Goal: Task Accomplishment & Management: Manage account settings

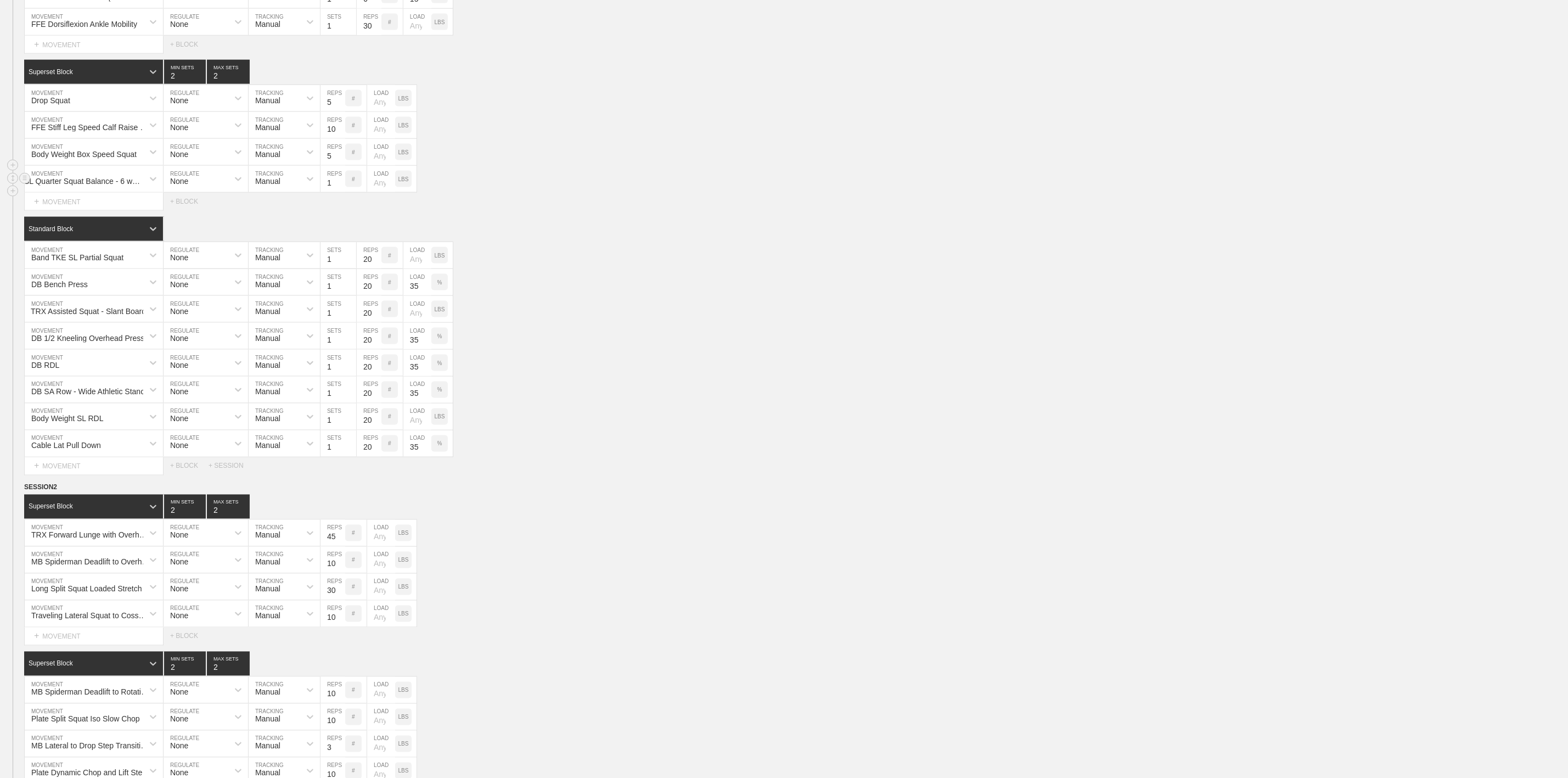
scroll to position [1235, 0]
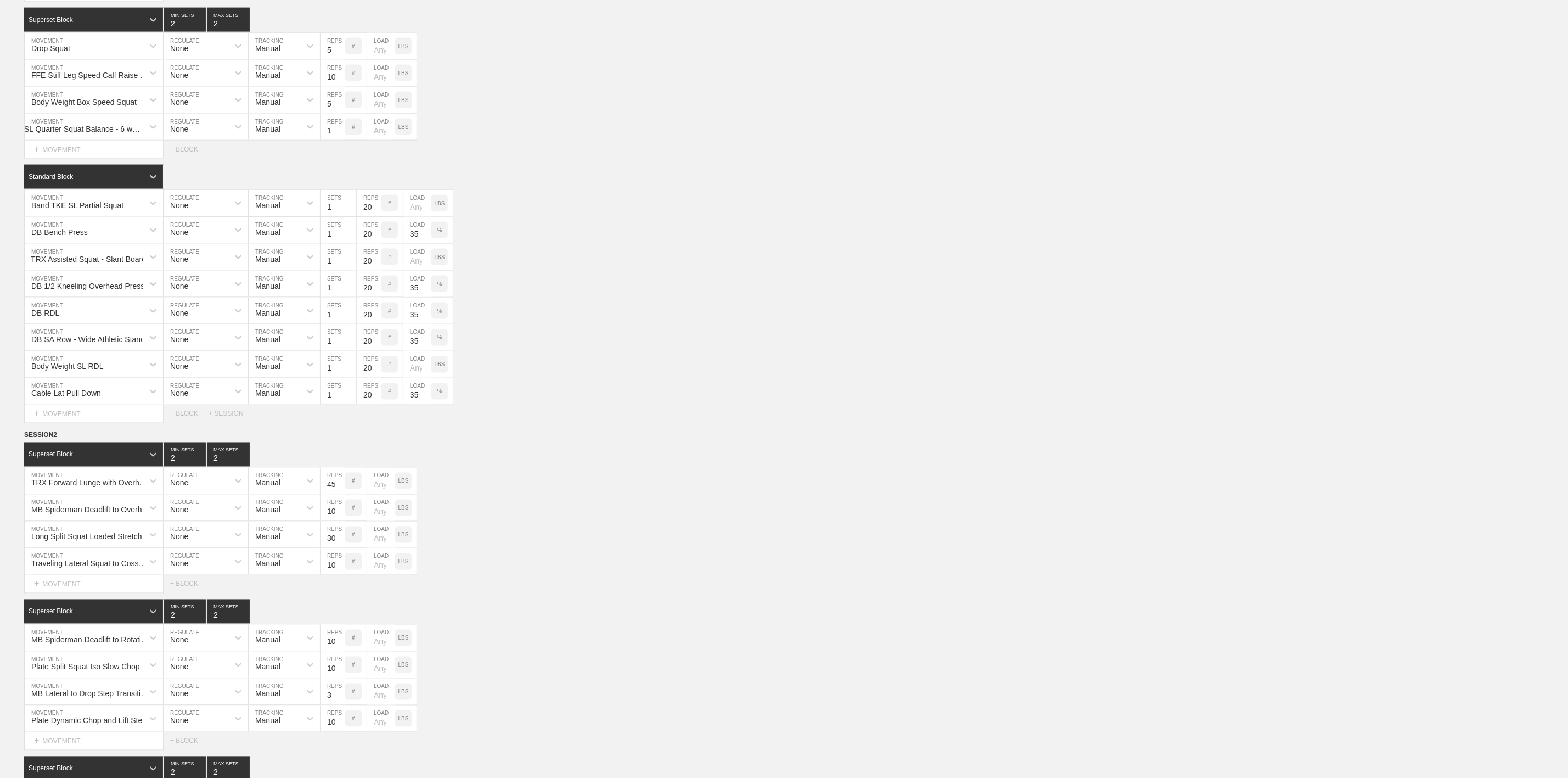
click at [598, 201] on div "SESSION 1 Standard Block DUPLICATE INSERT MOVEMENT AFTER DELETE Wall Sit MOVEME…" at bounding box center [784, 130] width 1568 height 585
click at [618, 405] on div "Cable Lat Pull Down MOVEMENT None REGULATE Manual TRACKING 1 SETS 20 REPS # 35 …" at bounding box center [784, 391] width 1568 height 27
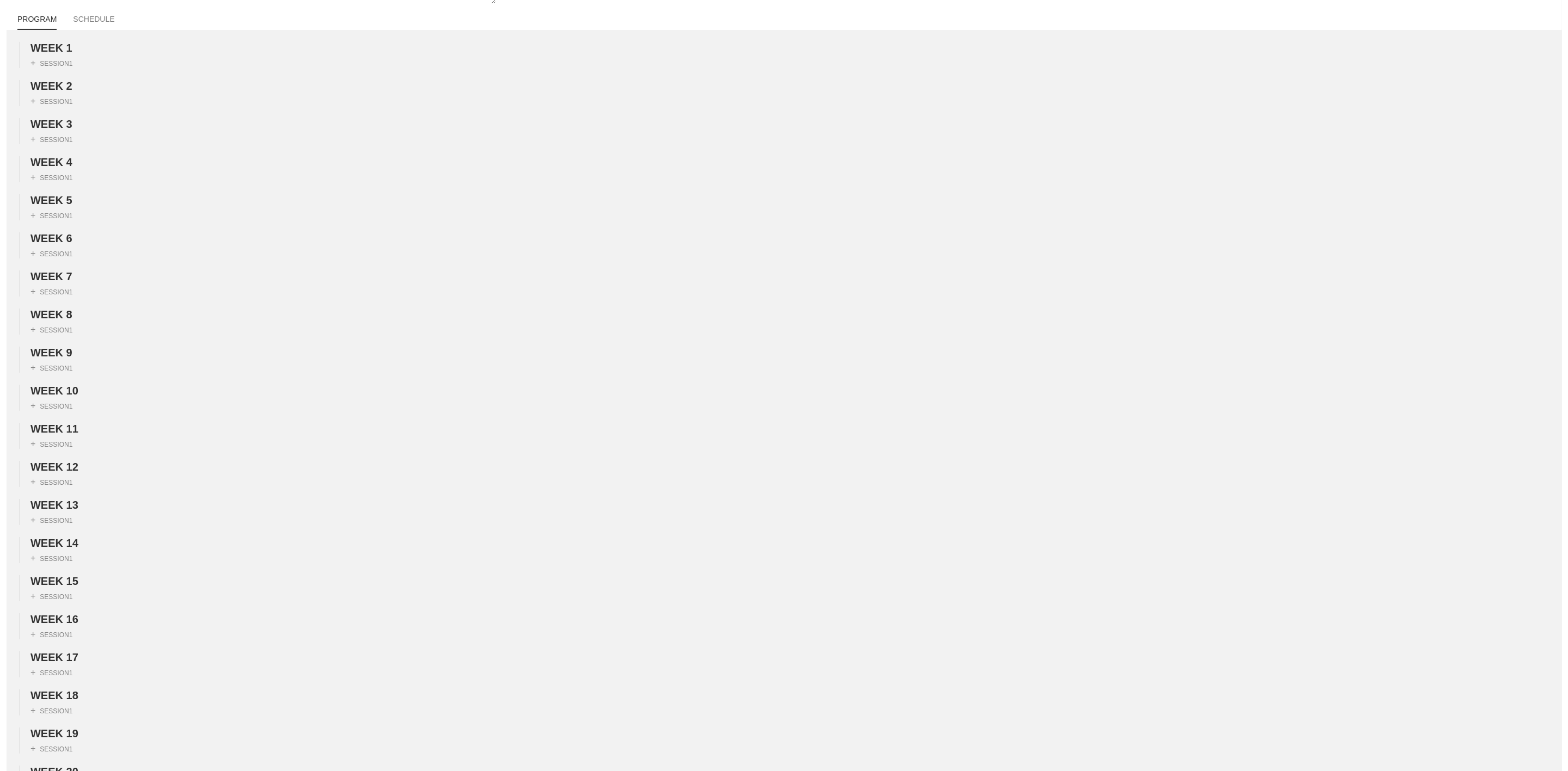
scroll to position [0, 0]
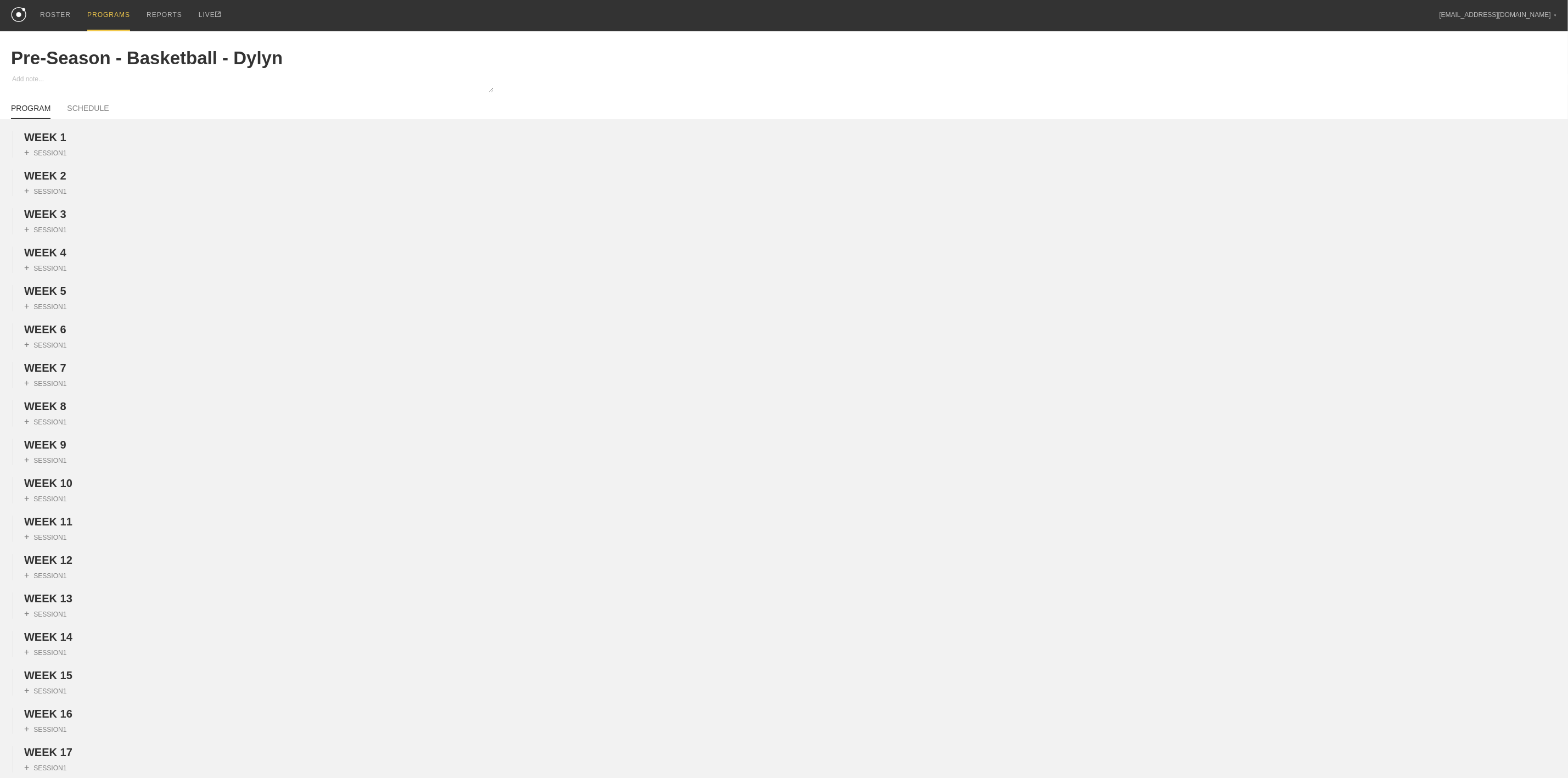
click at [107, 19] on div "PROGRAMS" at bounding box center [108, 16] width 43 height 32
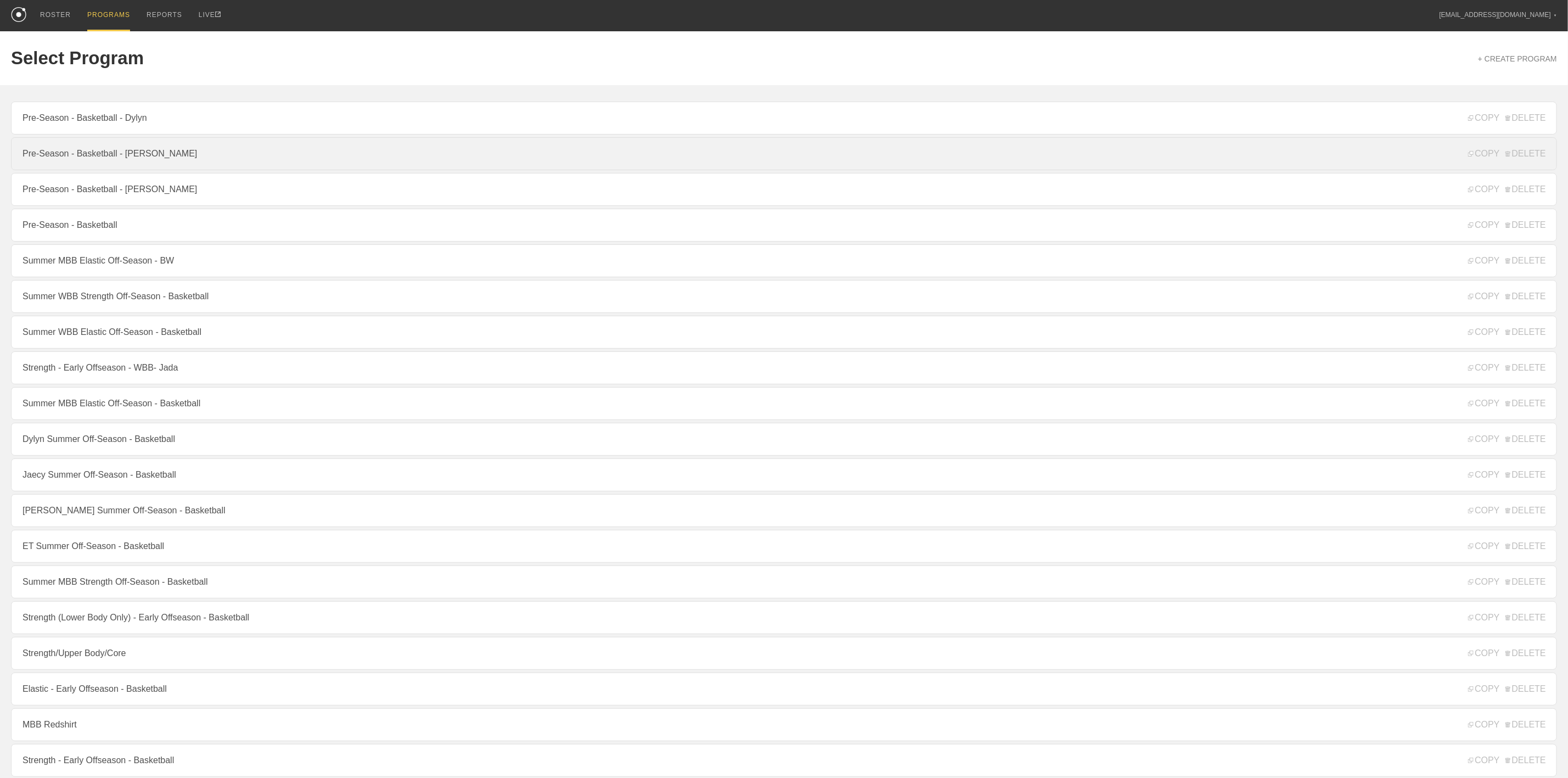
click at [132, 152] on link "Pre-Season - Basketball - [PERSON_NAME]" at bounding box center [783, 153] width 1546 height 33
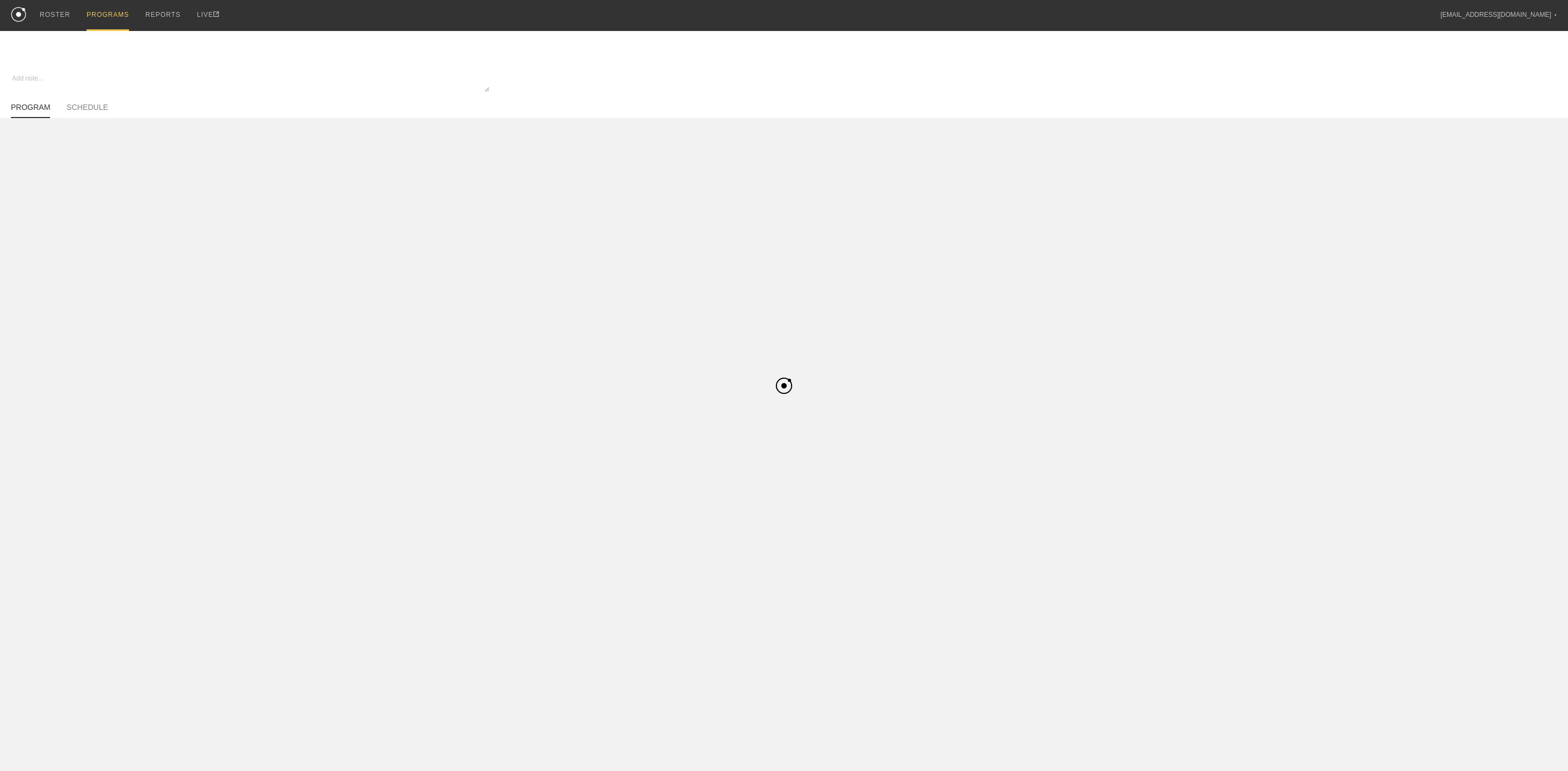
type textarea "x"
type input "Pre-Season - Basketball - [PERSON_NAME]"
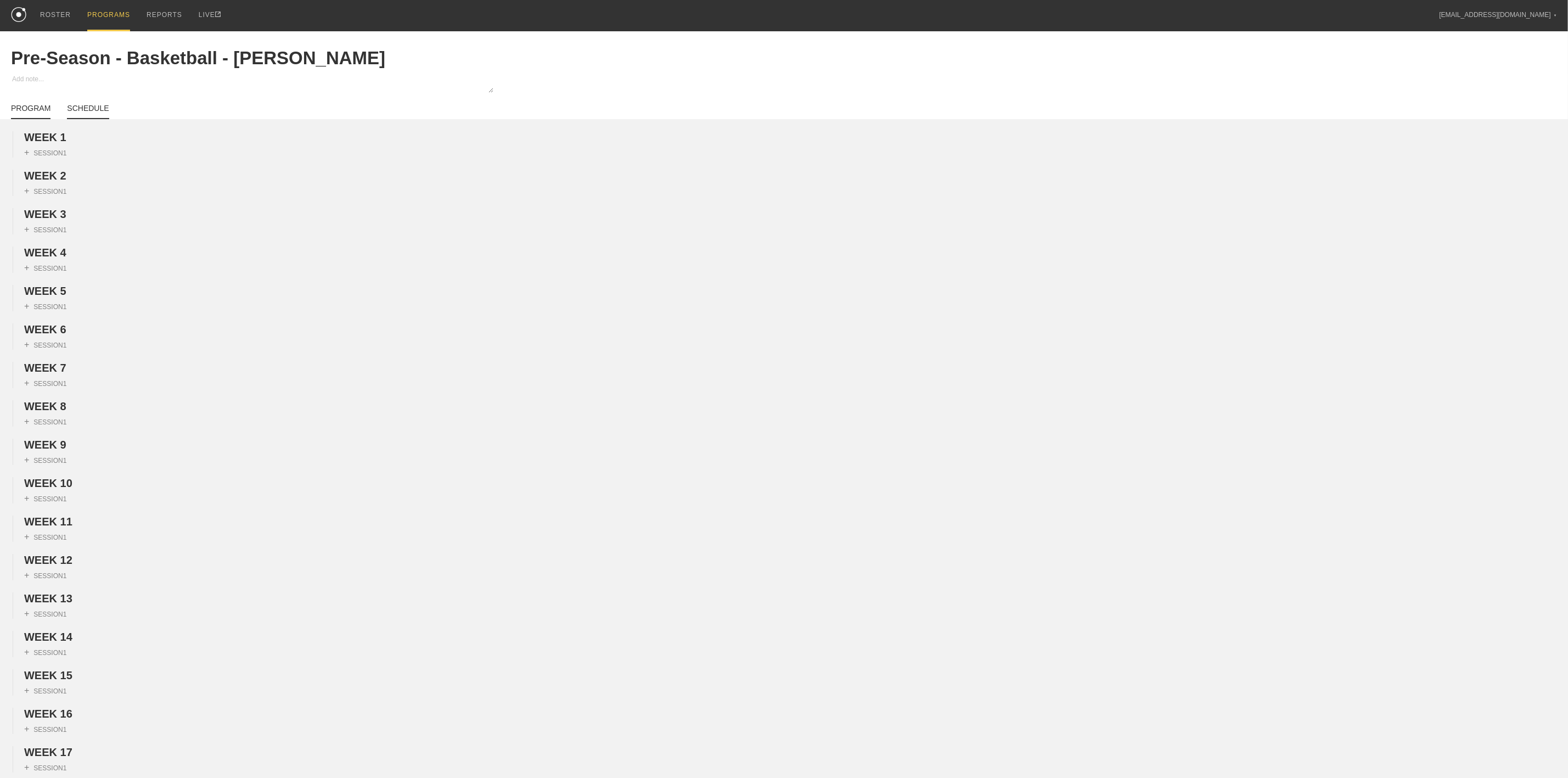
click at [83, 106] on link "SCHEDULE" at bounding box center [87, 111] width 41 height 15
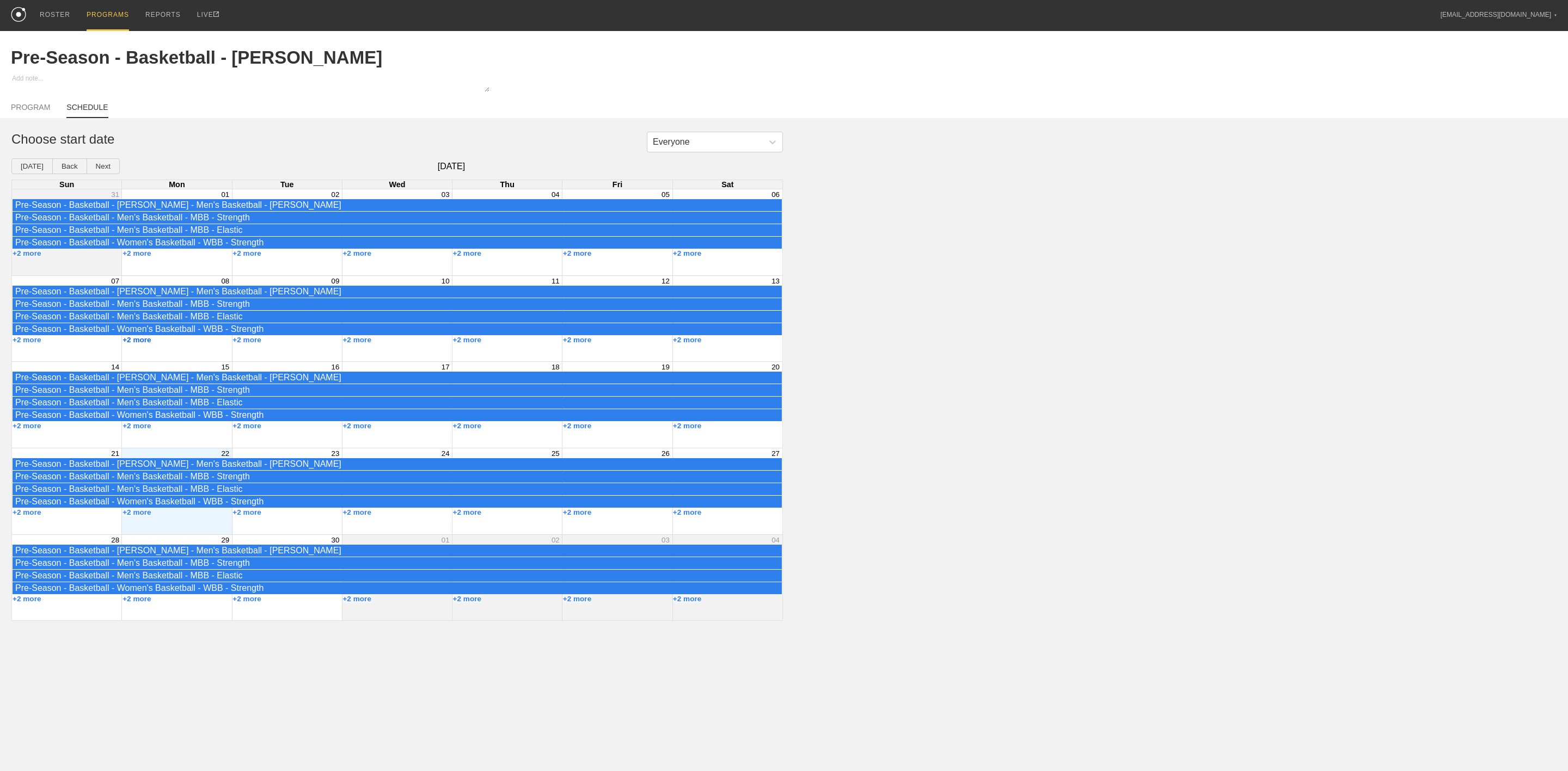
click at [140, 344] on button "+2 more" at bounding box center [136, 339] width 29 height 8
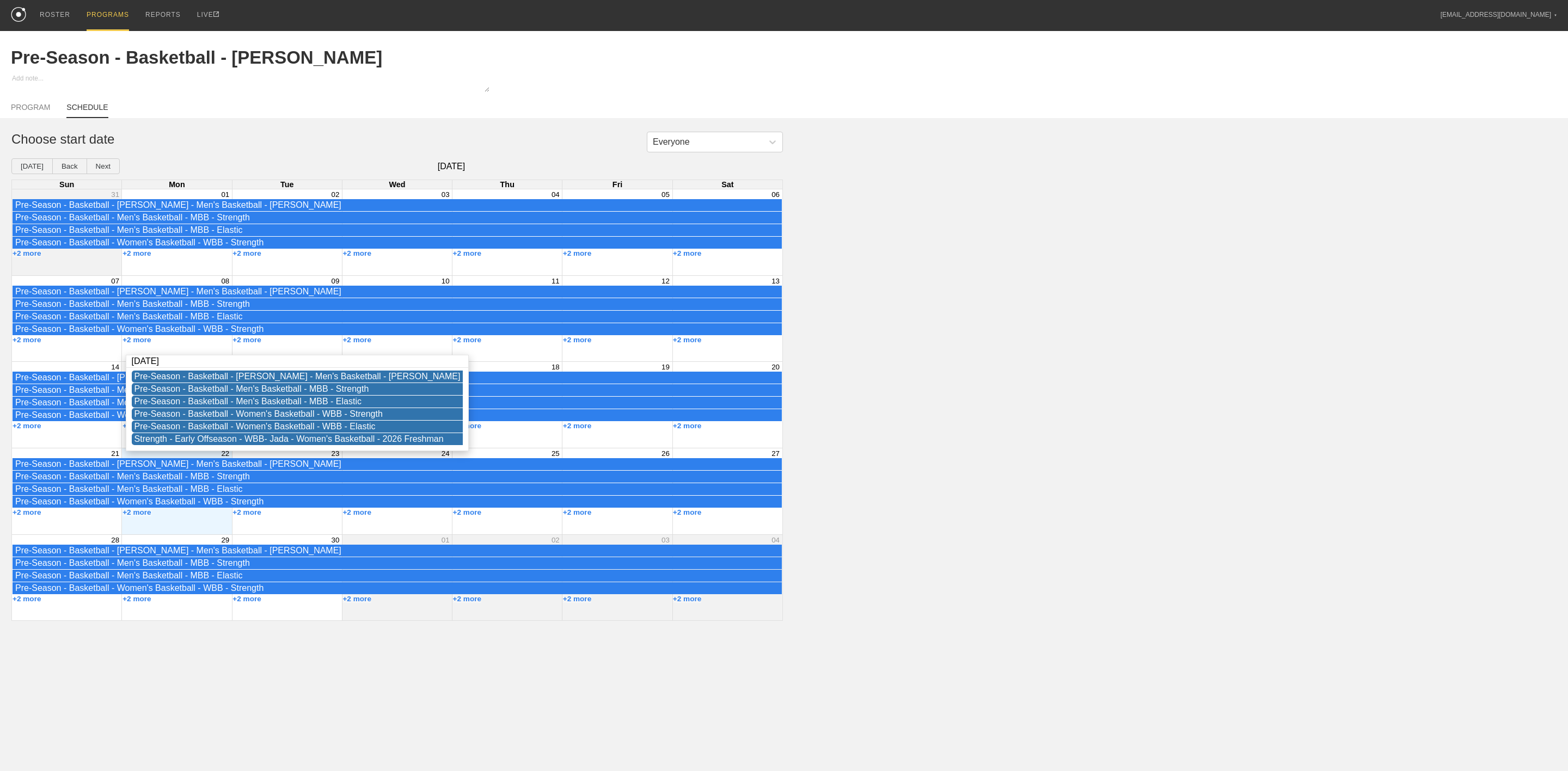
click at [1089, 315] on div "Everyone Choose start date [DATE] Back Next [DATE] Sun Mon Tue Wed Thu Fri Sat …" at bounding box center [784, 376] width 1568 height 489
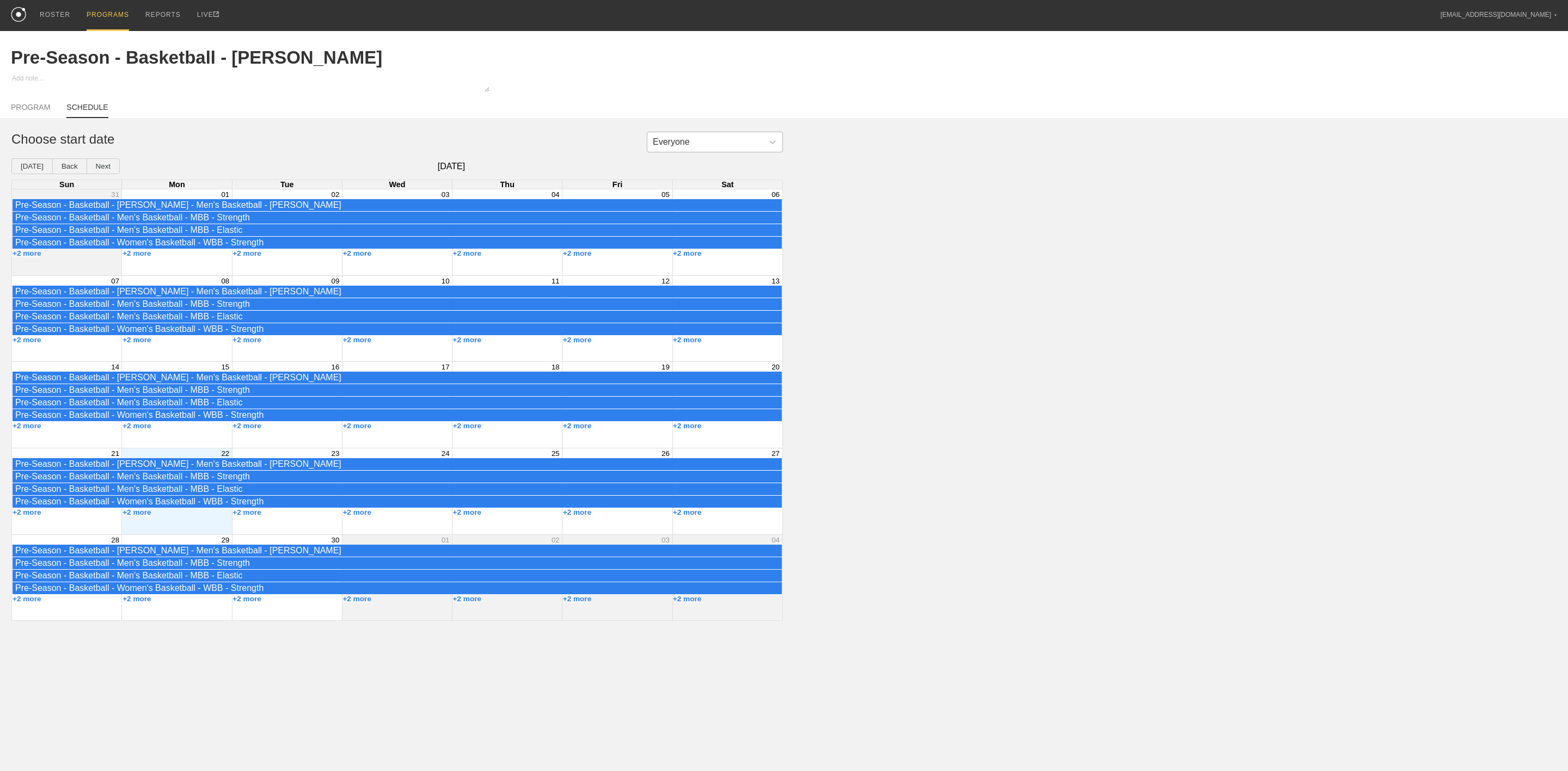
click at [706, 145] on div "Everyone" at bounding box center [705, 141] width 115 height 17
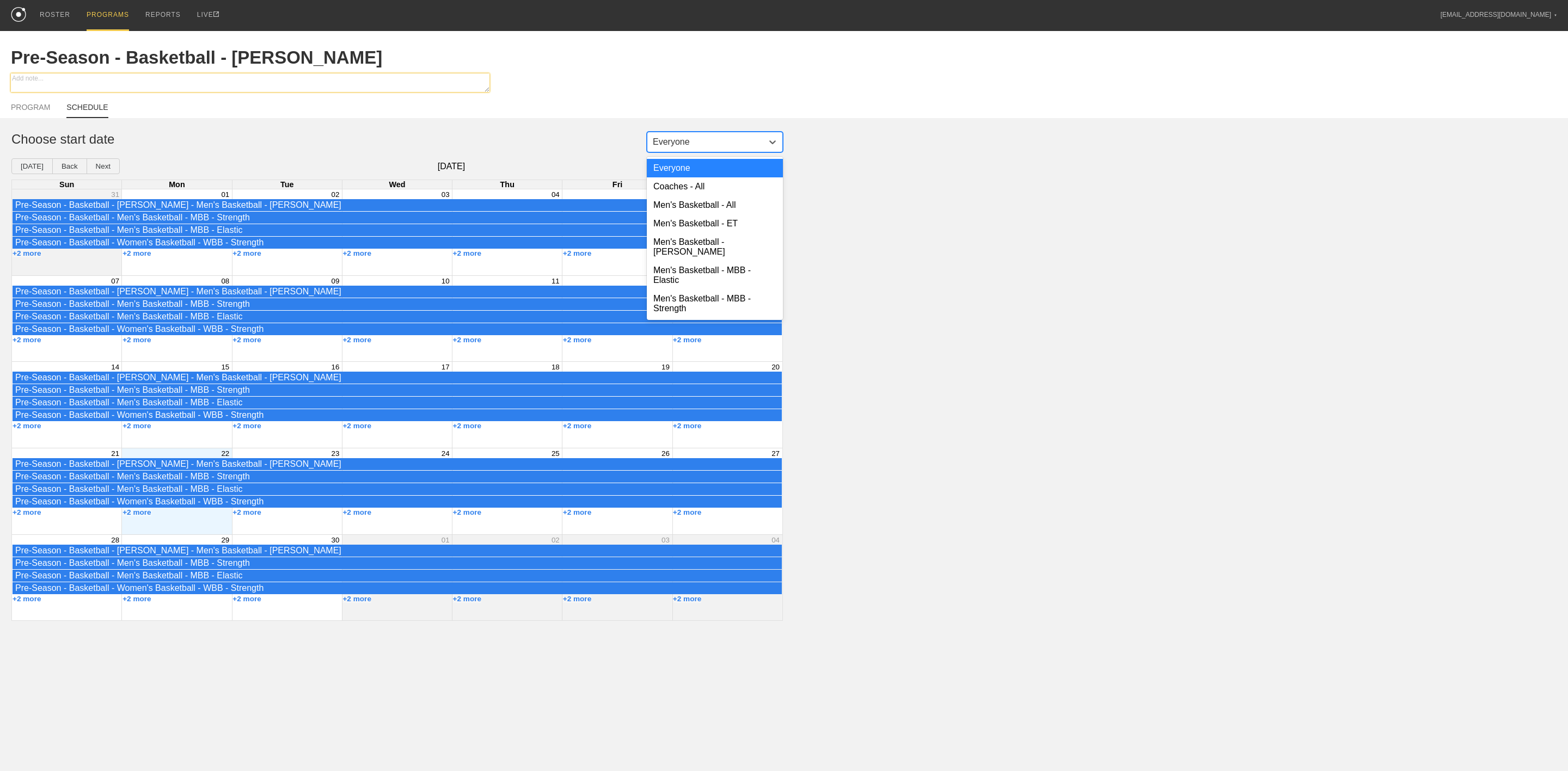
click at [420, 89] on textarea at bounding box center [250, 82] width 479 height 18
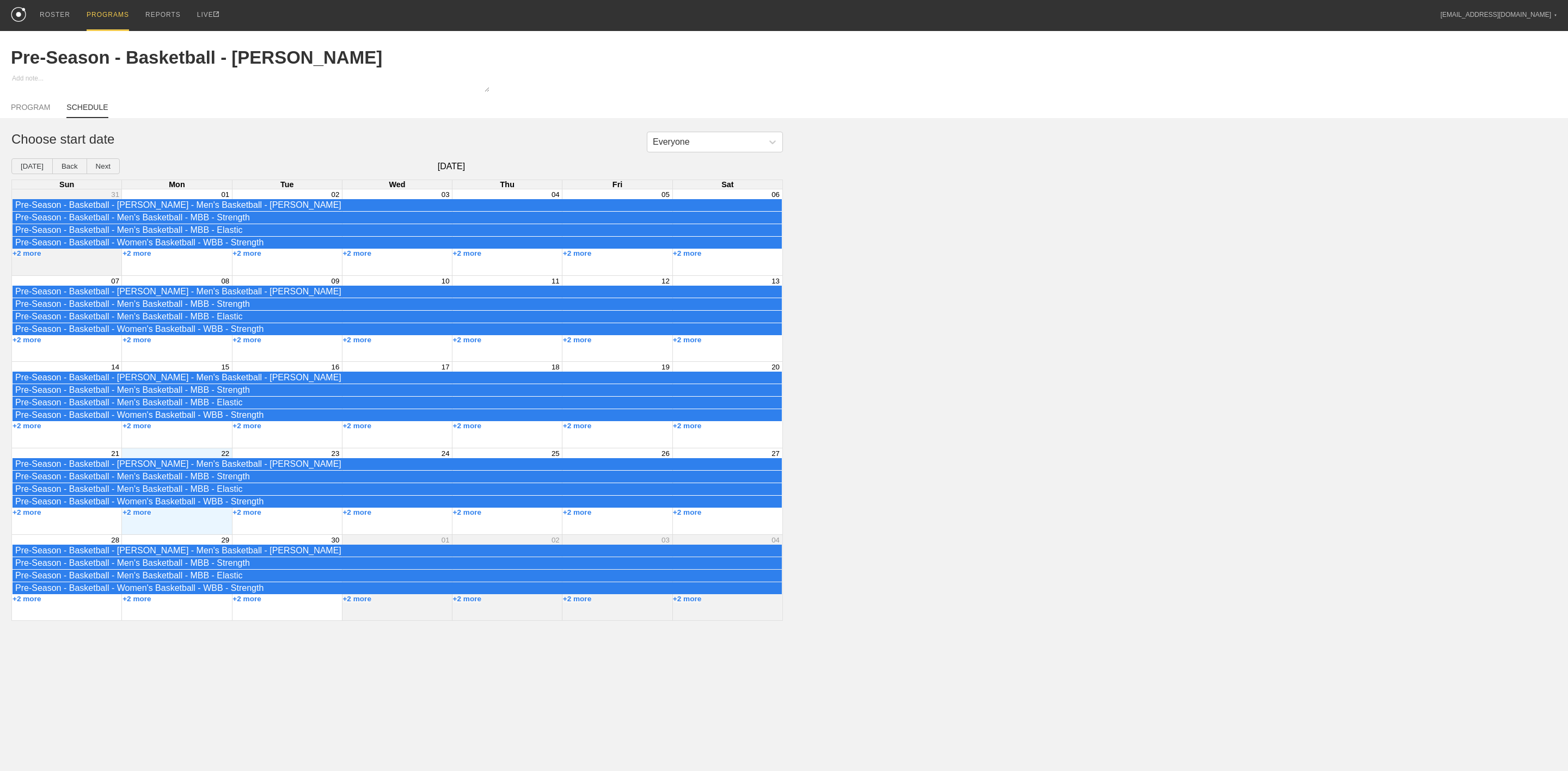
click at [76, 114] on link "SCHEDULE" at bounding box center [86, 110] width 41 height 15
type textarea "x"
click at [187, 269] on div "Month View" at bounding box center [176, 232] width 110 height 86
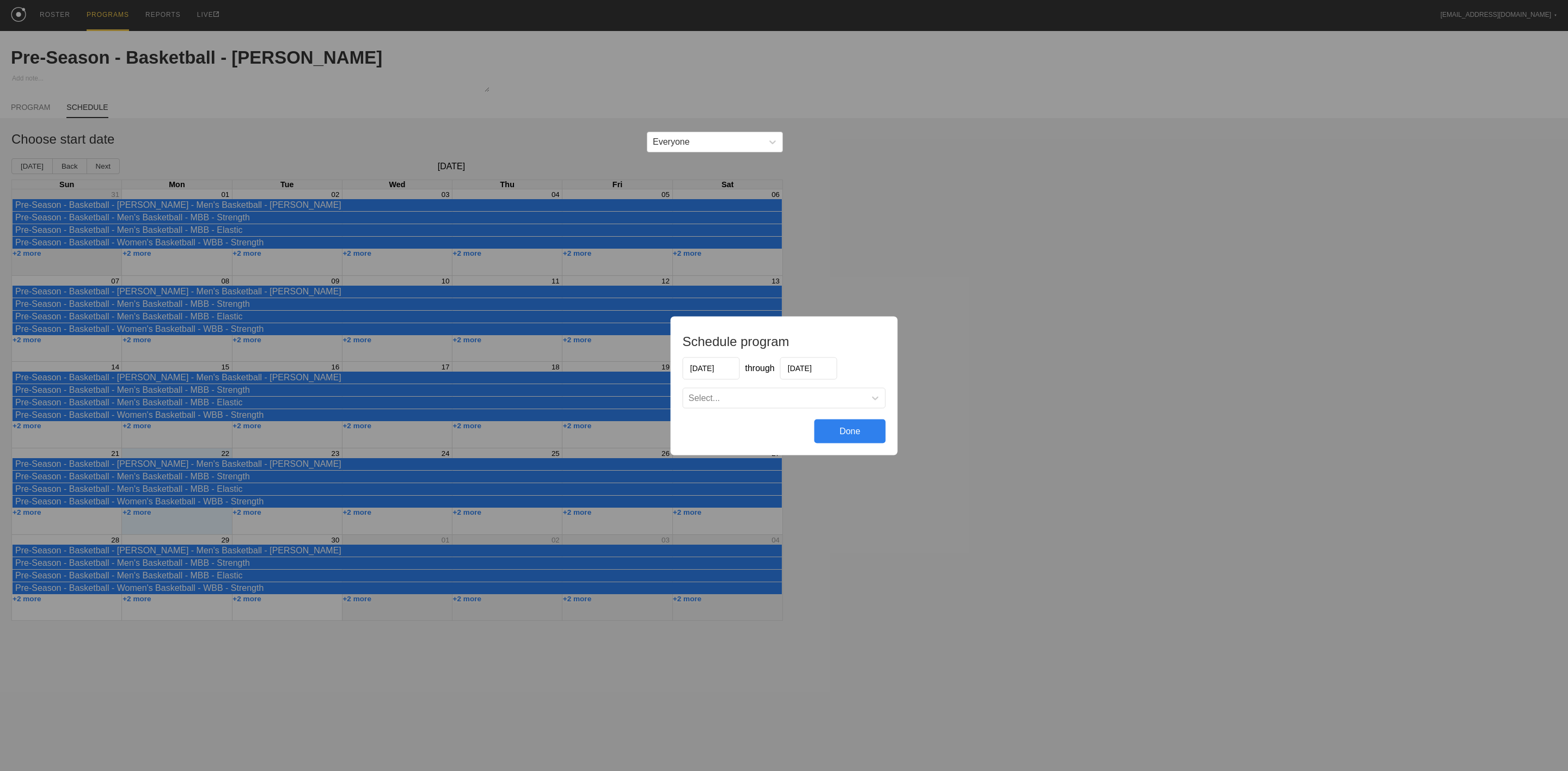
click at [707, 371] on input "[DATE]" at bounding box center [710, 368] width 57 height 23
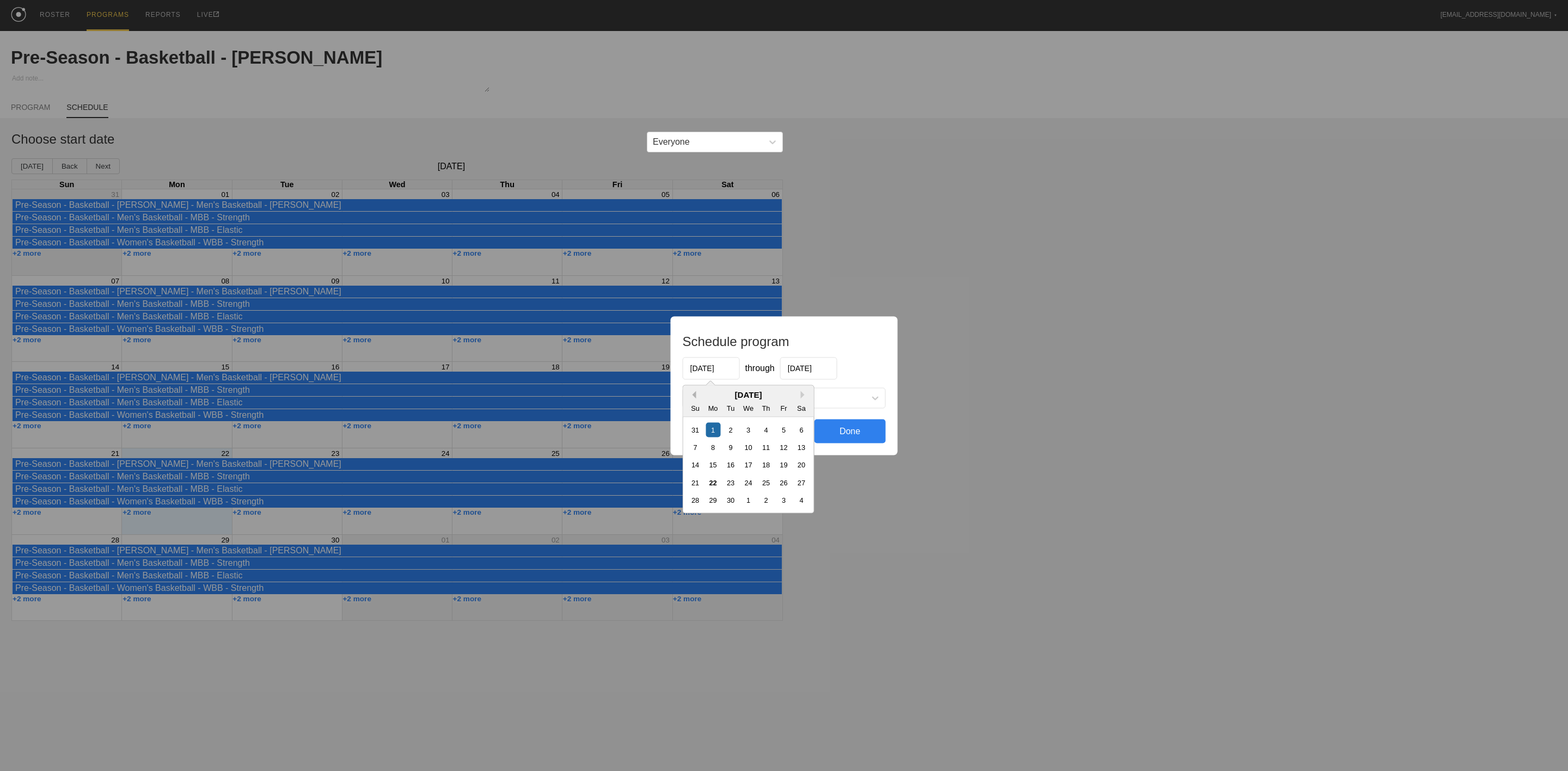
click at [693, 392] on button "Previous Month" at bounding box center [692, 394] width 8 height 8
click at [691, 392] on button "Previous Month" at bounding box center [692, 394] width 8 height 8
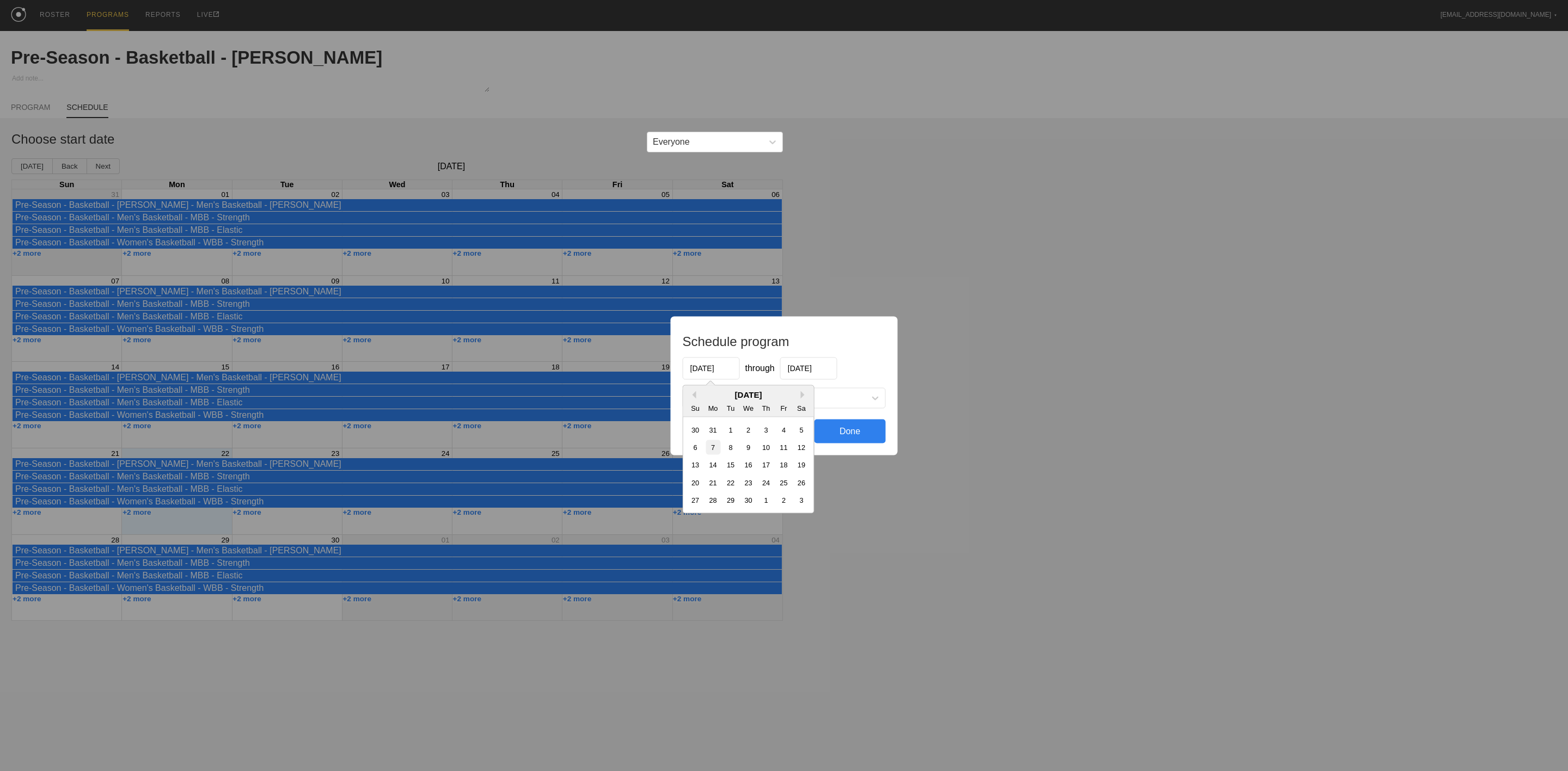
click at [712, 452] on div "7" at bounding box center [713, 446] width 15 height 15
type input "[DATE]"
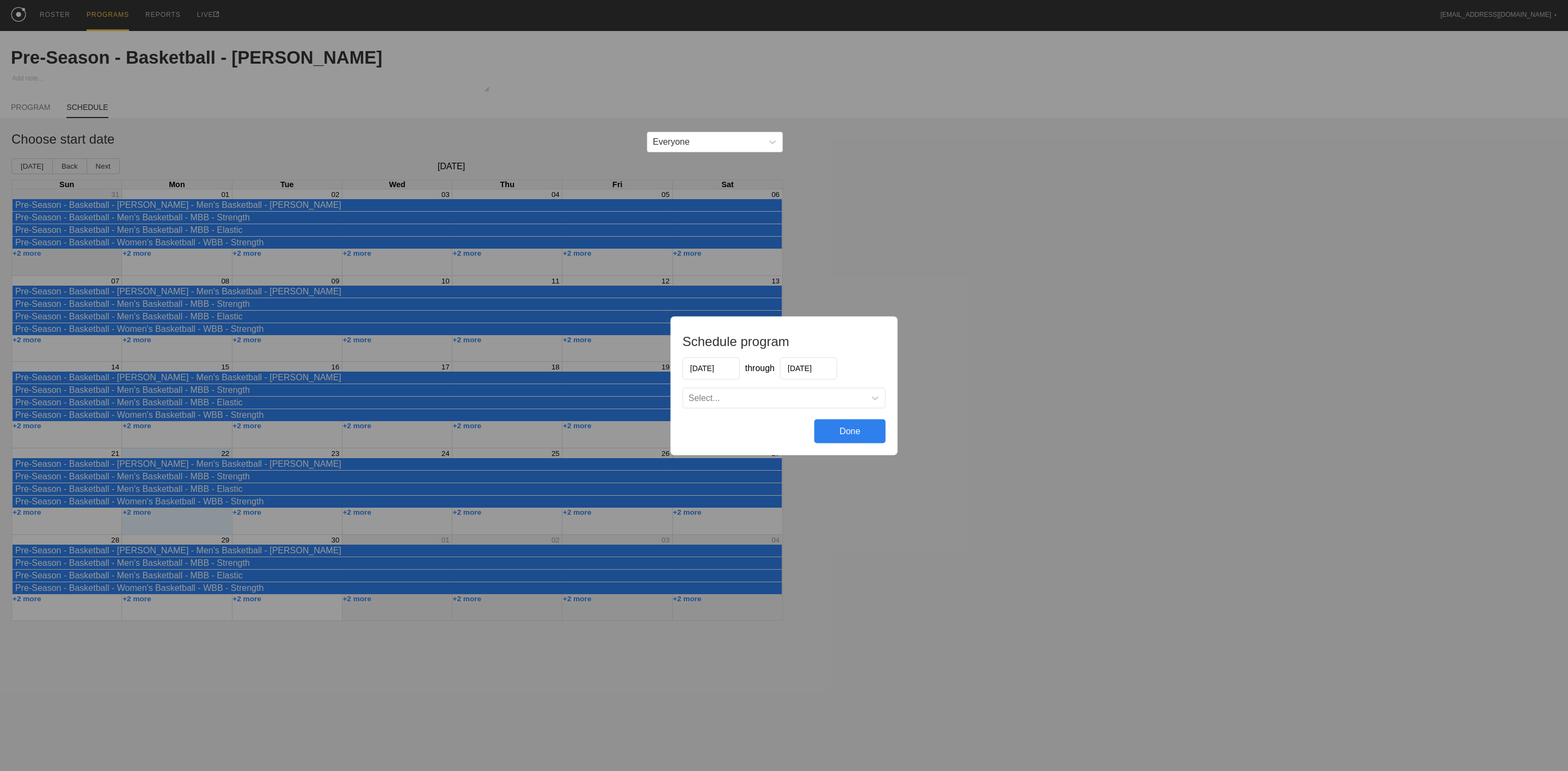
click at [808, 369] on input "[DATE]" at bounding box center [808, 368] width 57 height 23
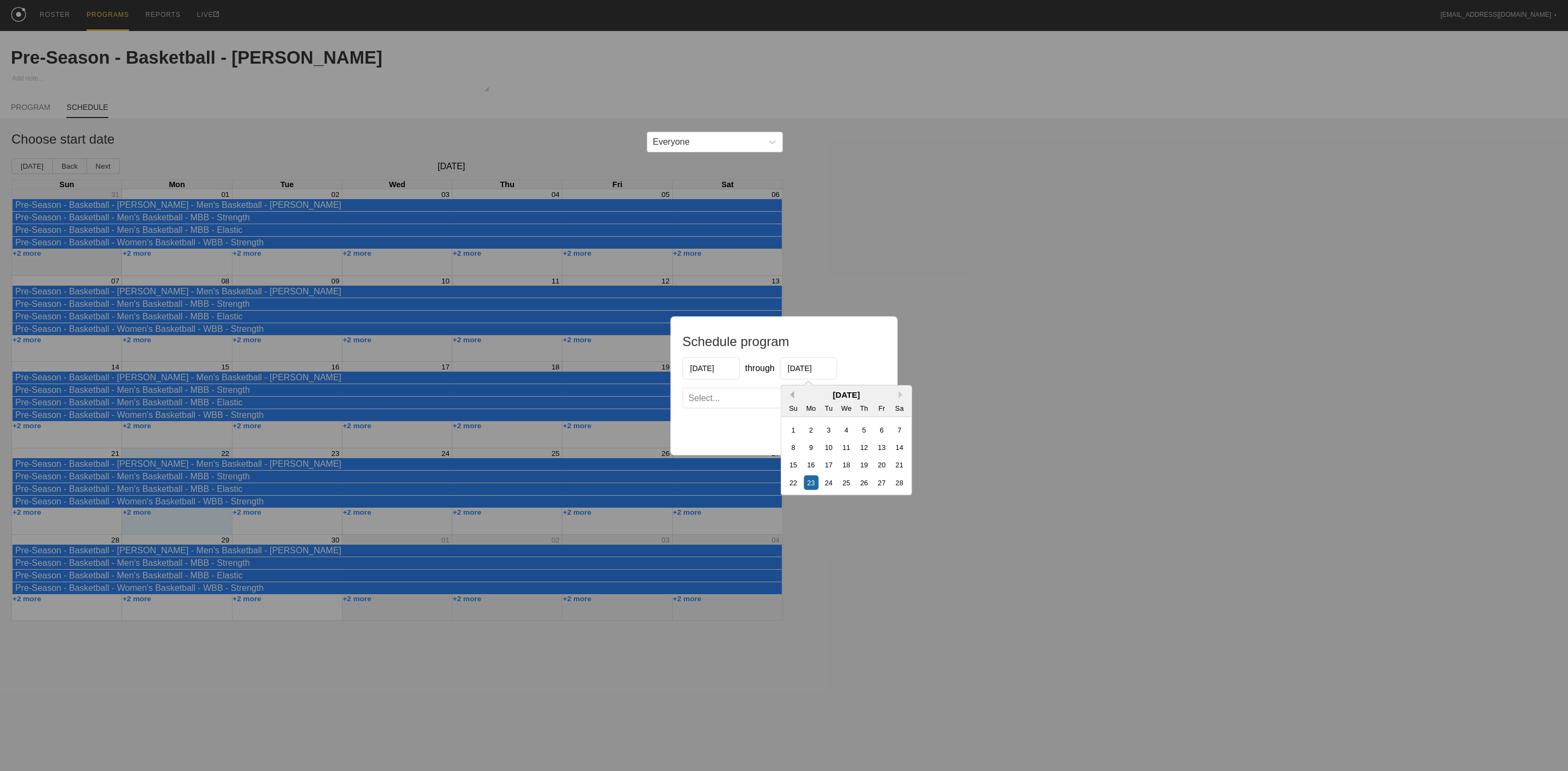
click at [787, 392] on button "Previous Month" at bounding box center [790, 394] width 8 height 8
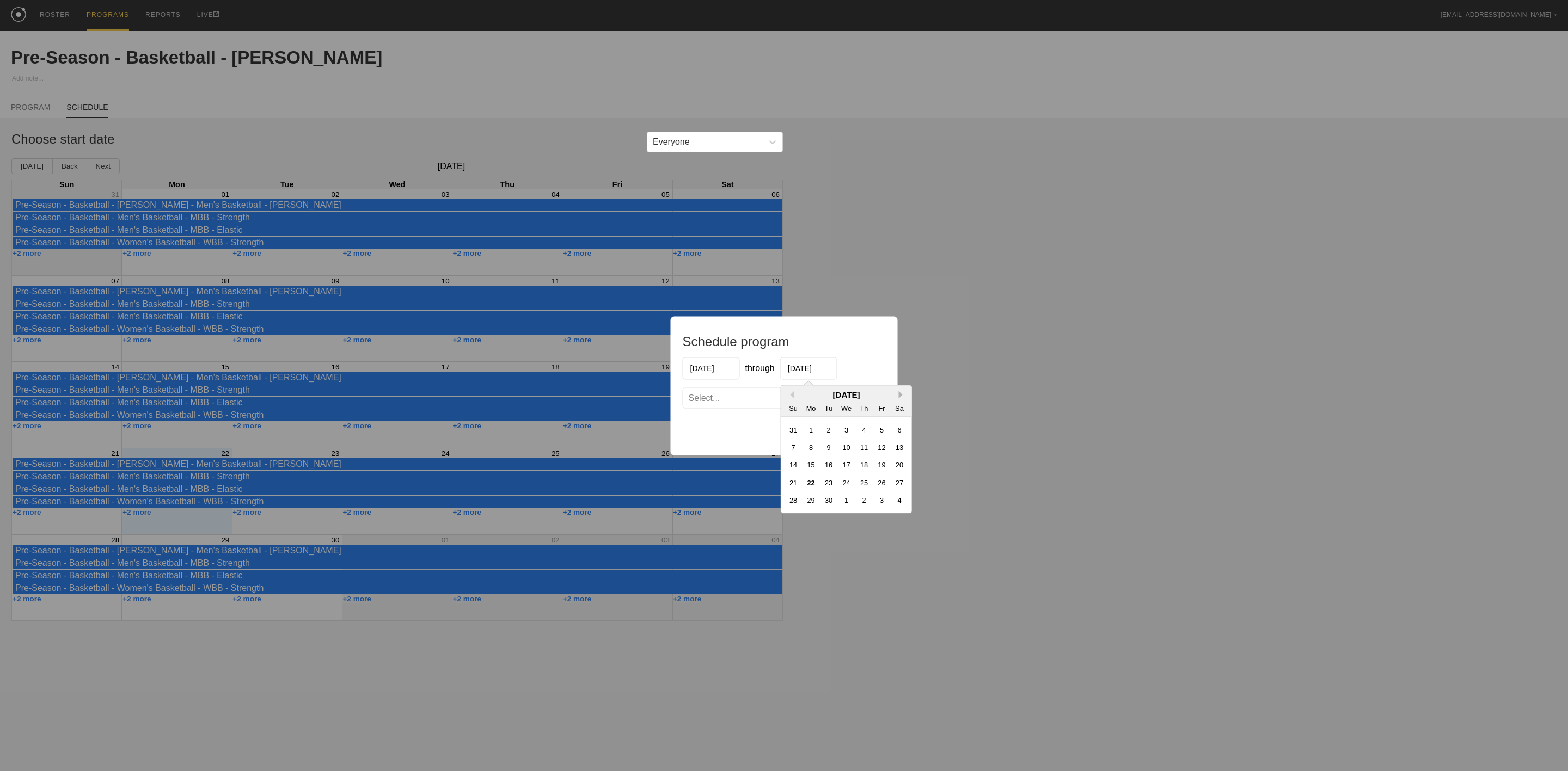
click at [901, 396] on button "Next Month" at bounding box center [902, 394] width 8 height 8
click at [879, 503] on div "31" at bounding box center [881, 499] width 15 height 15
type input "[DATE]"
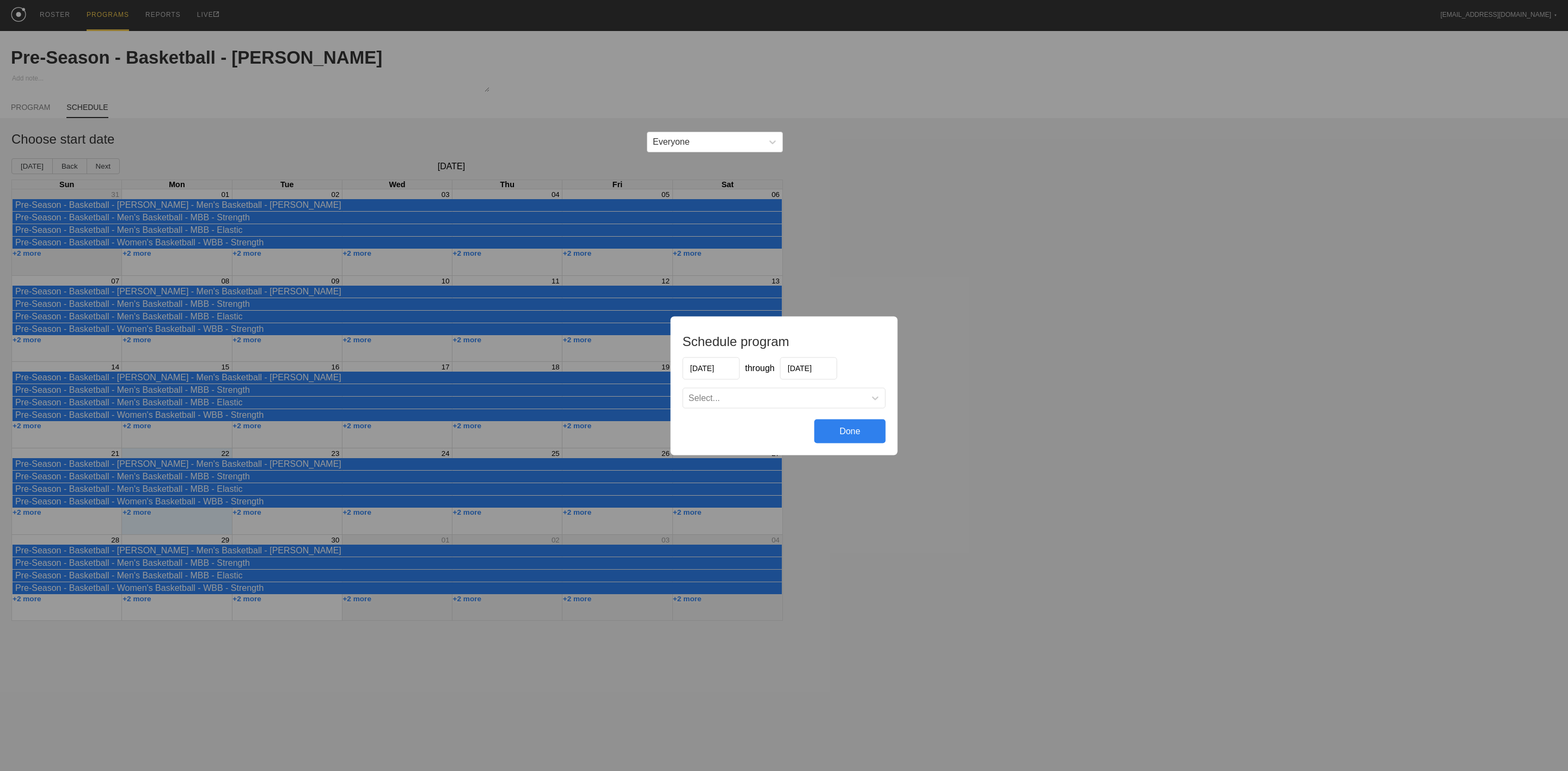
click at [740, 398] on div "Select..." at bounding box center [774, 397] width 183 height 10
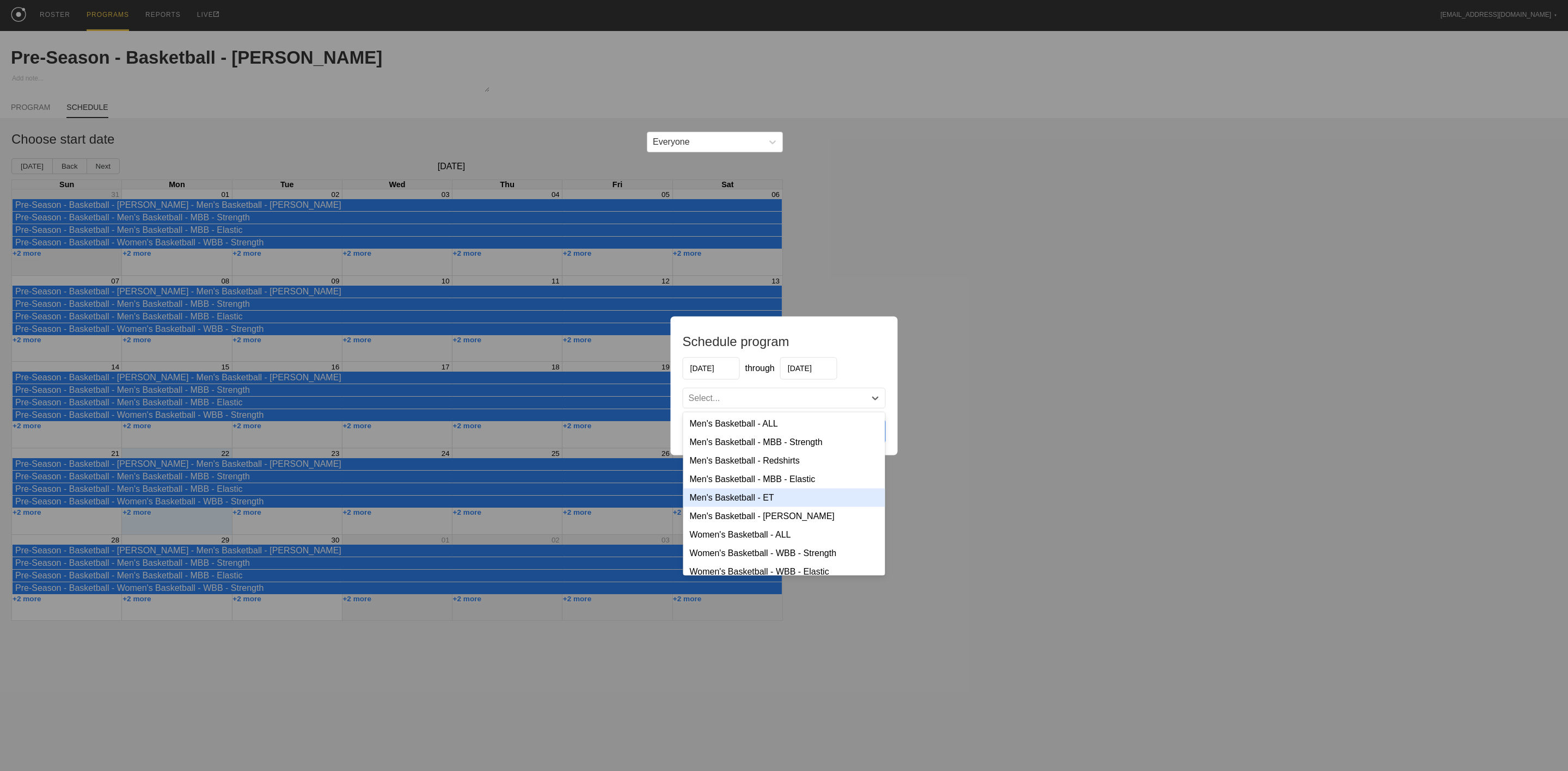
scroll to position [72, 0]
click at [763, 536] on div "Women's Basketball - [PERSON_NAME]" at bounding box center [784, 545] width 202 height 18
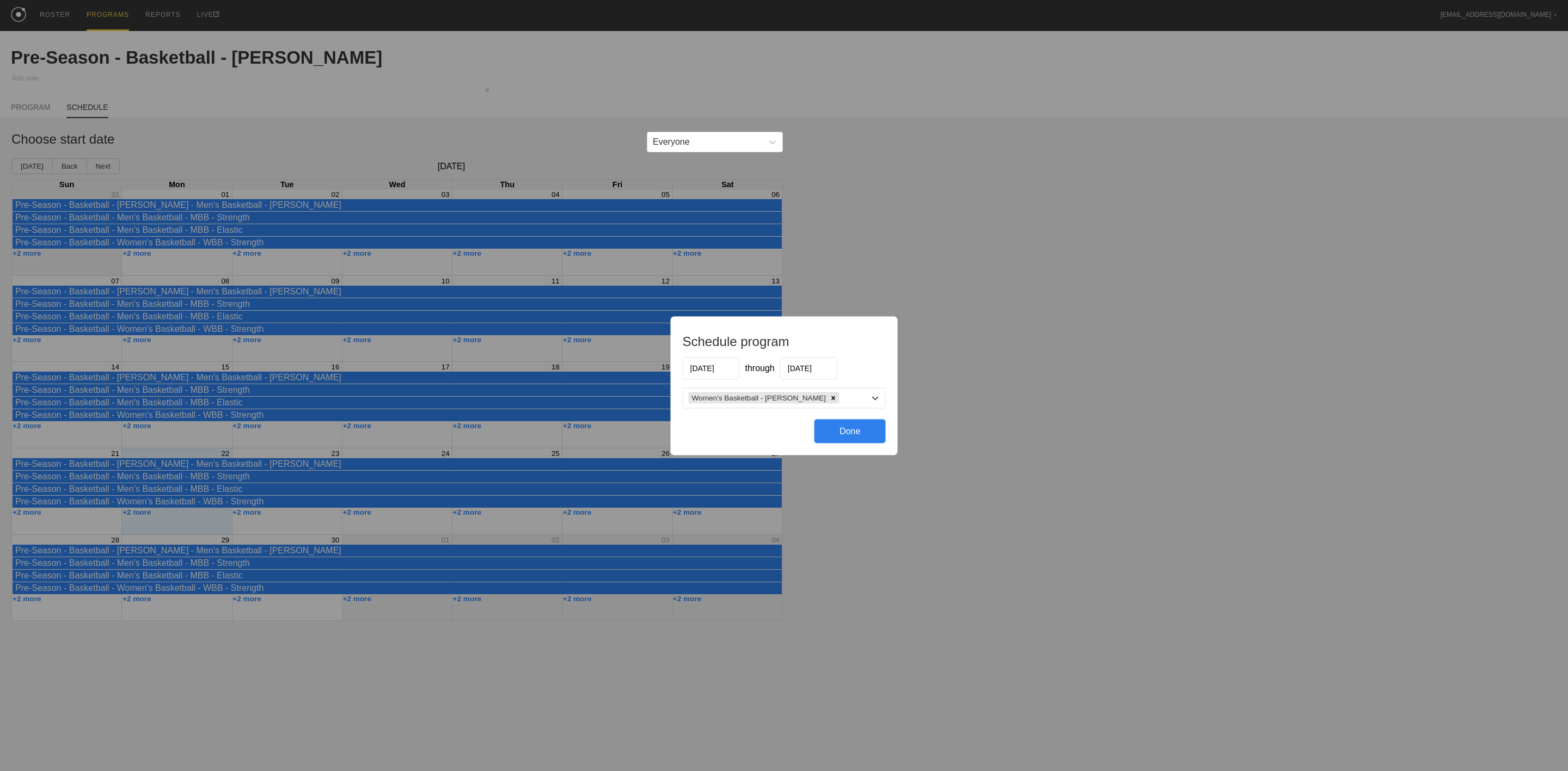
click at [848, 430] on div "Done" at bounding box center [850, 430] width 72 height 24
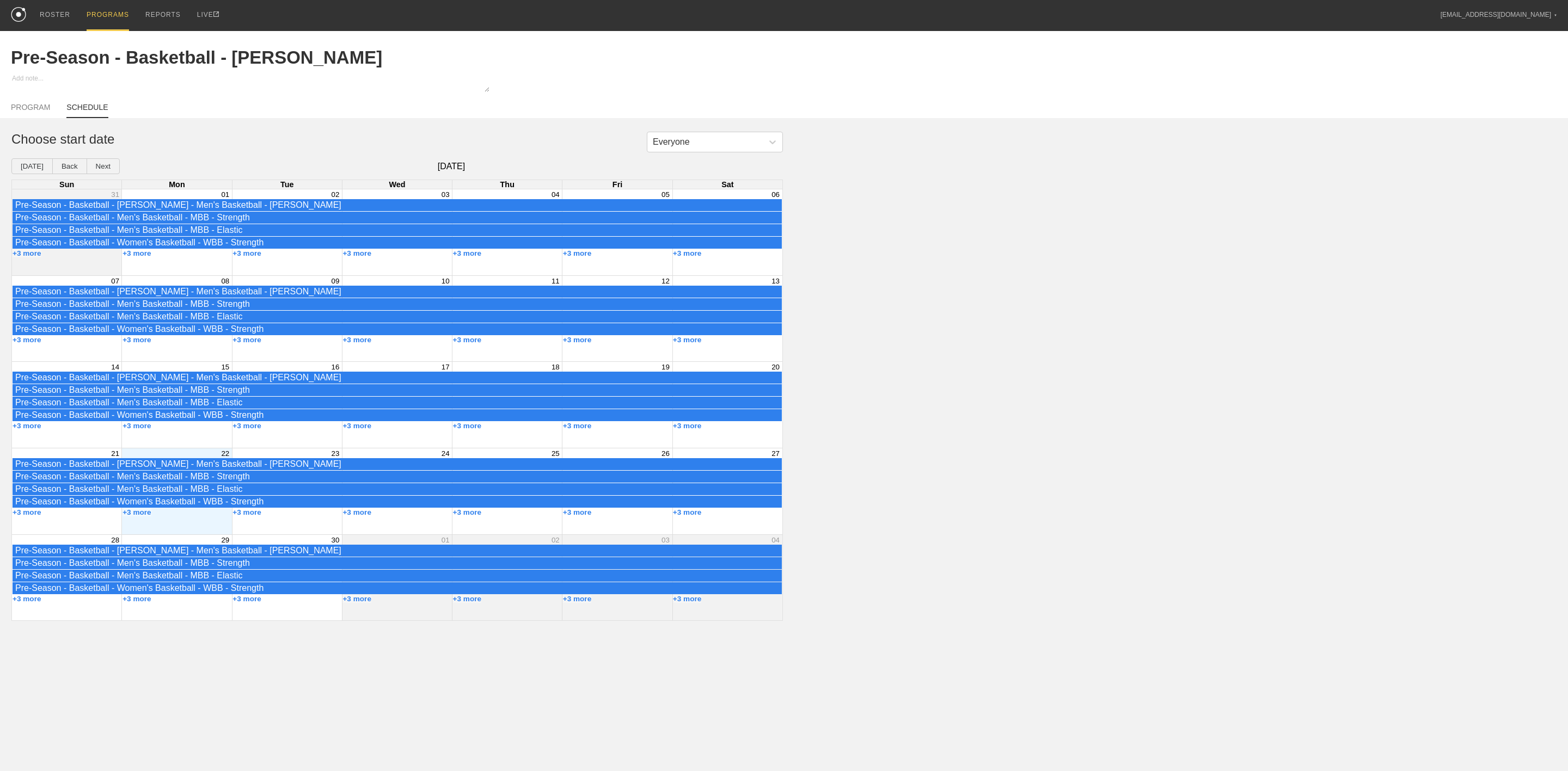
click at [116, 17] on div "PROGRAMS" at bounding box center [107, 16] width 43 height 31
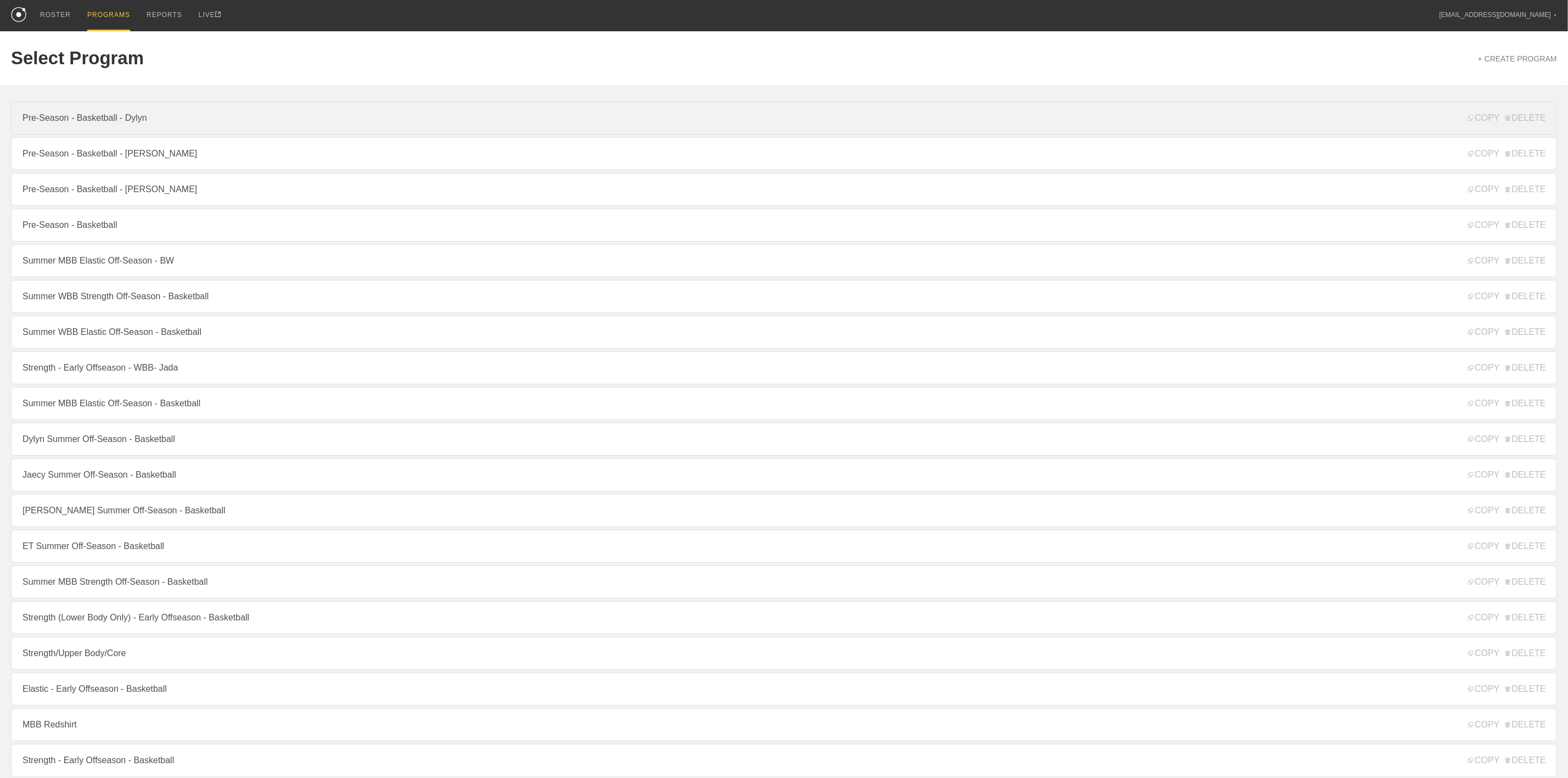
click at [122, 120] on link "Pre-Season - Basketball - Dylyn" at bounding box center [783, 117] width 1546 height 33
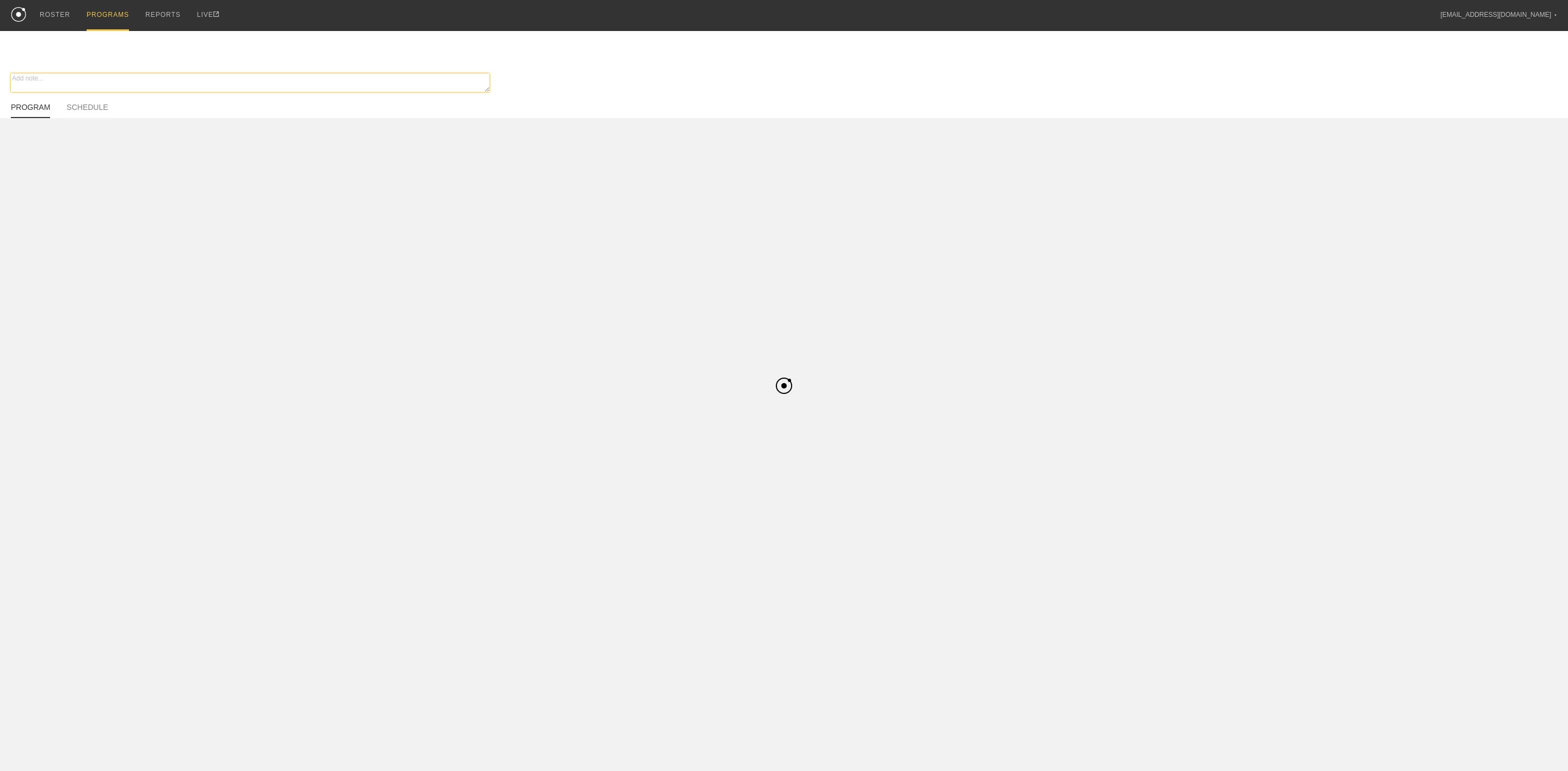
type textarea "x"
type input "Pre-Season - Basketball - Dylyn"
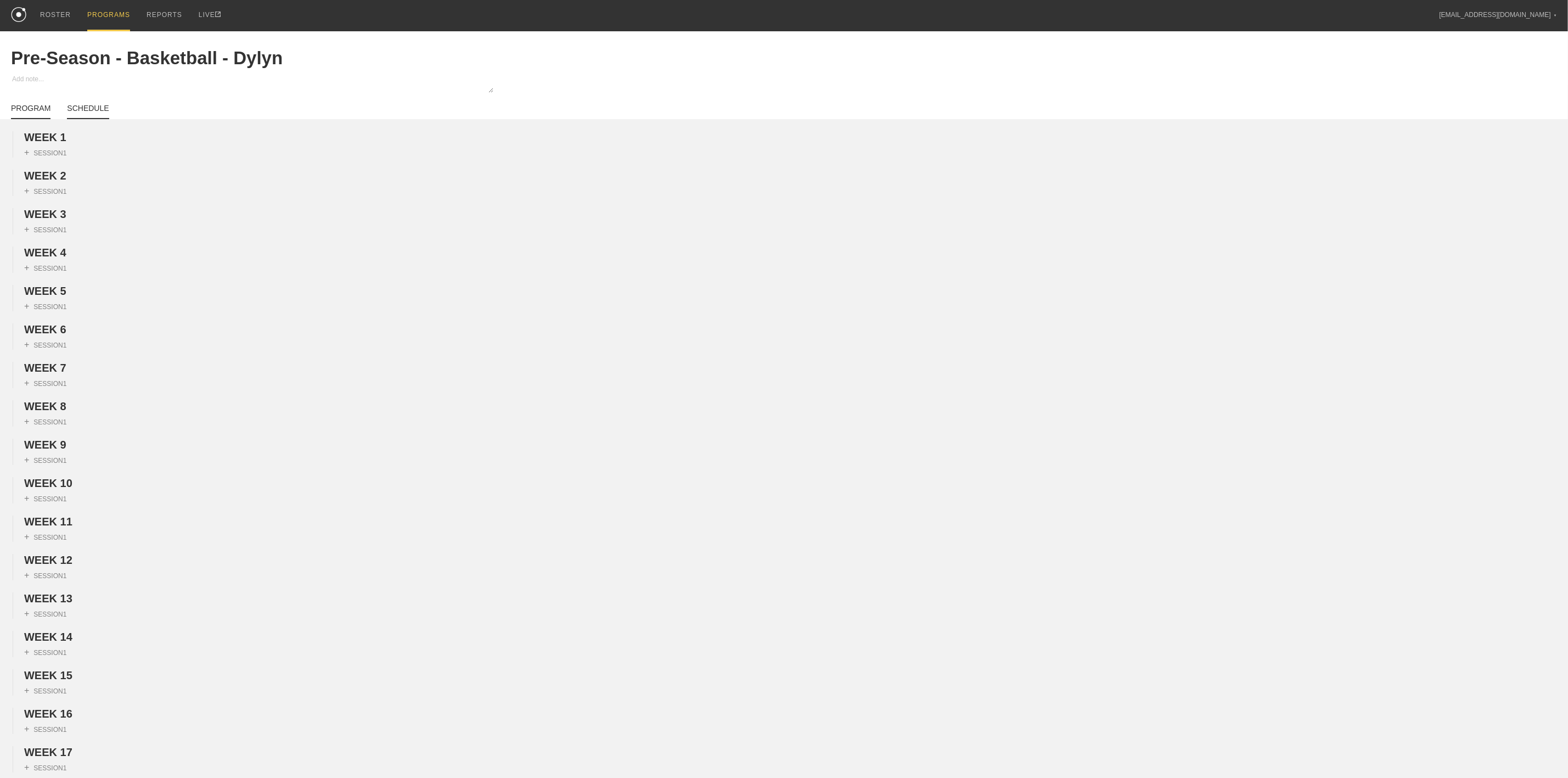
click at [92, 111] on link "SCHEDULE" at bounding box center [87, 111] width 41 height 15
type textarea "x"
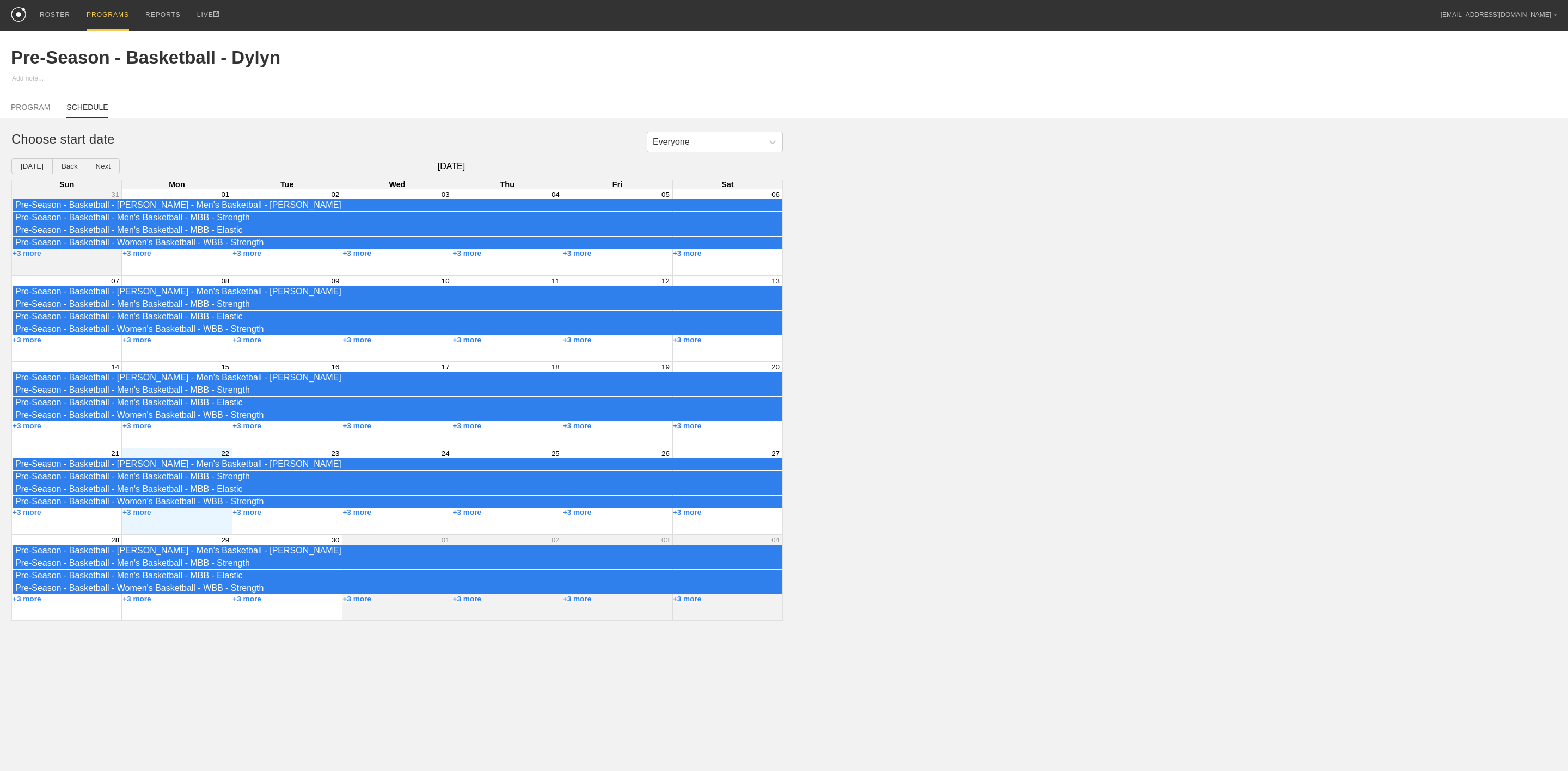
click at [176, 270] on div "Month View" at bounding box center [176, 232] width 110 height 86
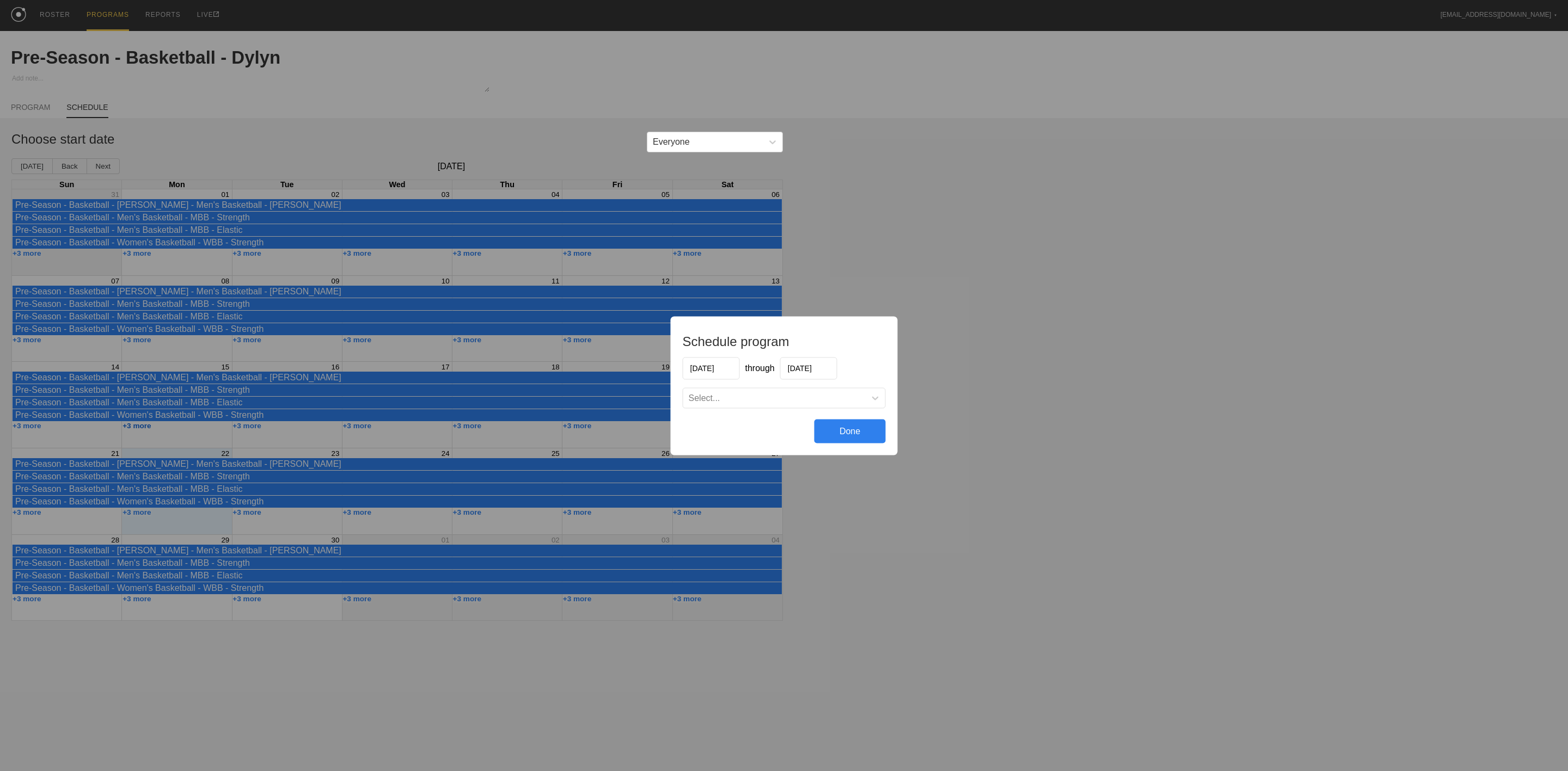
drag, startPoint x: 148, startPoint y: 436, endPoint x: 141, endPoint y: 434, distance: 7.3
click at [148, 437] on div "Schedule program [DATE] through [DATE] Select... Done" at bounding box center [784, 385] width 1568 height 771
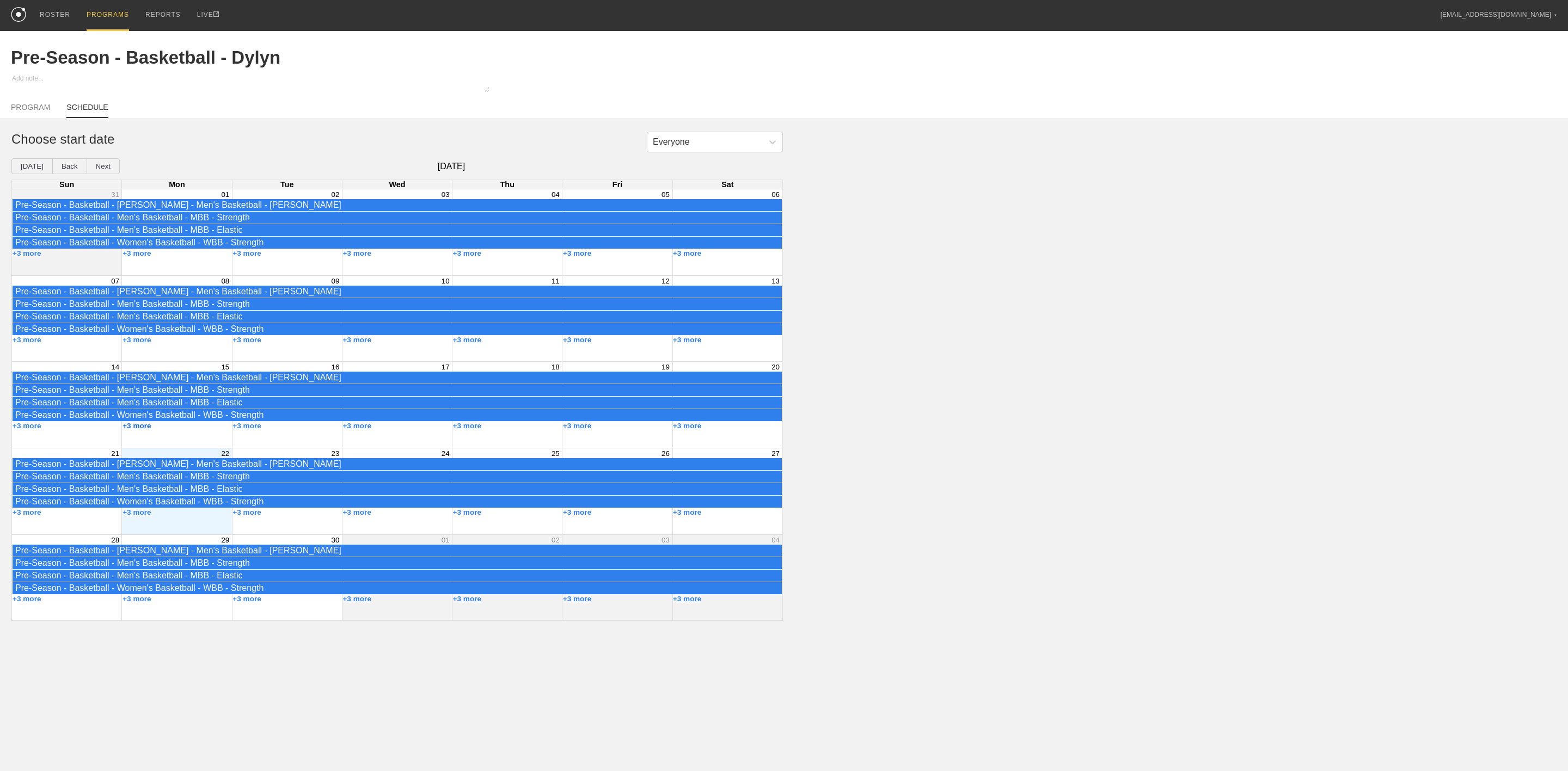
click at [139, 430] on button "+3 more" at bounding box center [136, 425] width 29 height 8
click at [183, 355] on div "Month View" at bounding box center [176, 319] width 110 height 86
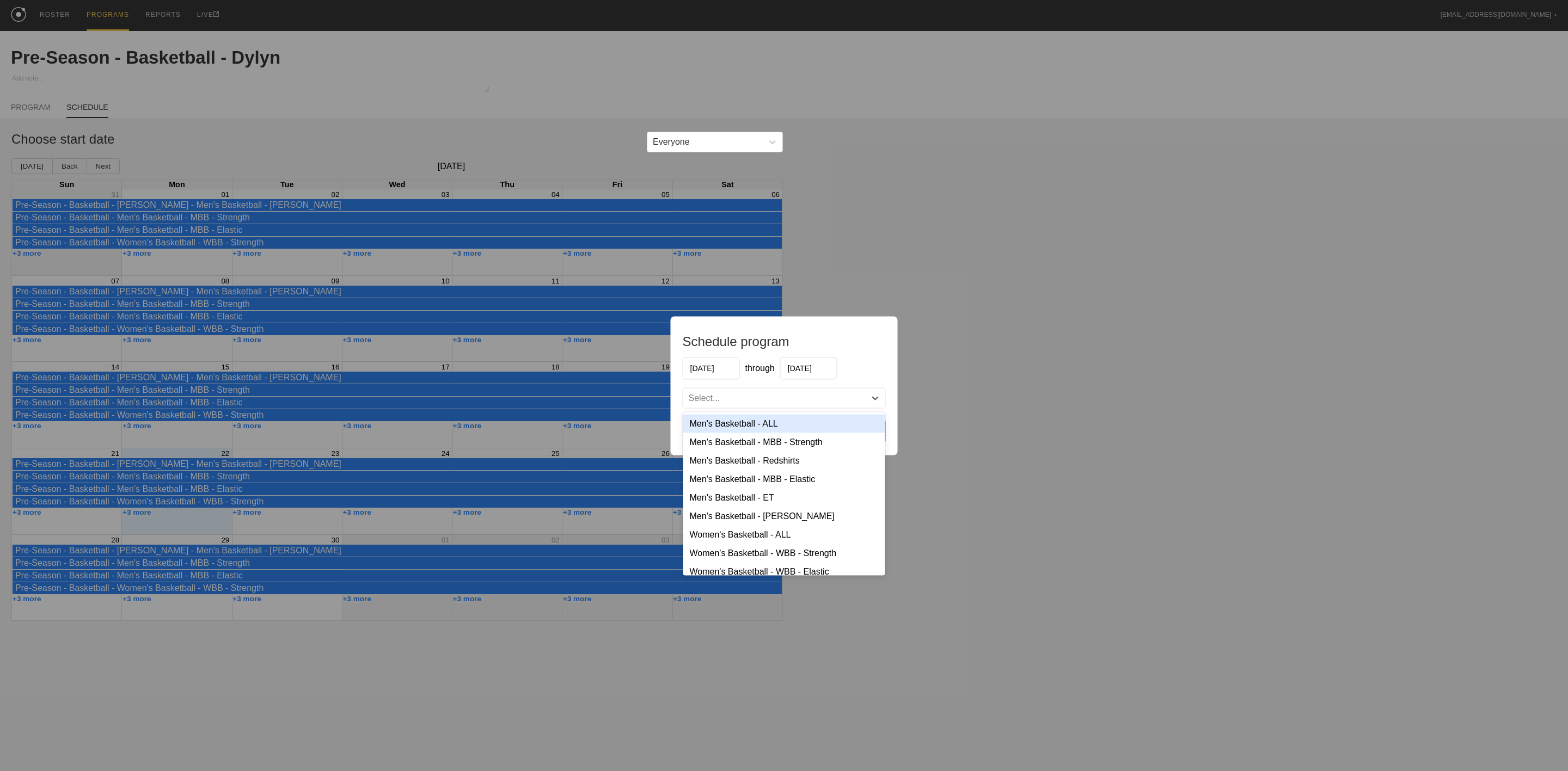
click at [745, 396] on div "Select..." at bounding box center [774, 397] width 183 height 10
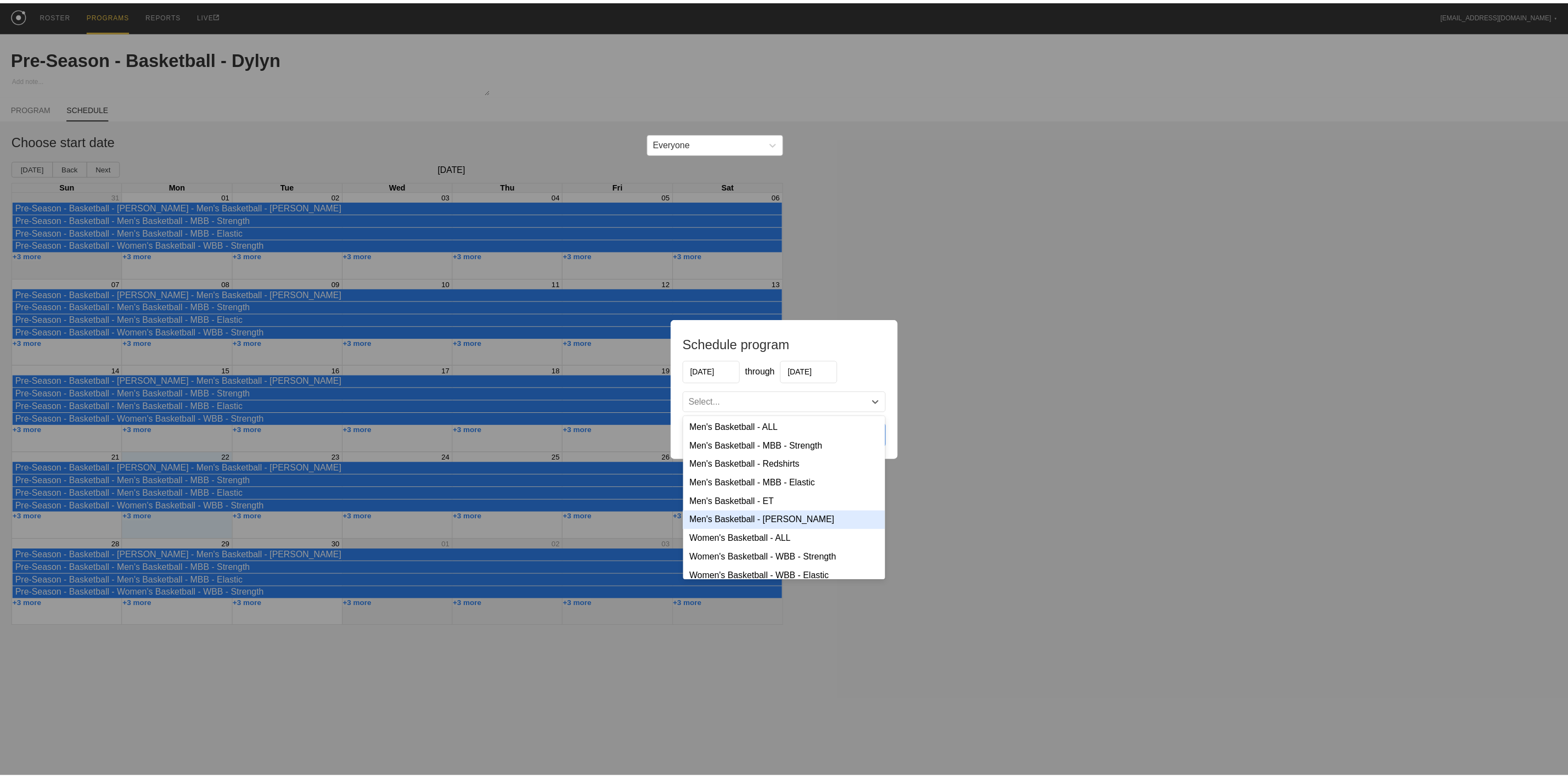
scroll to position [73, 0]
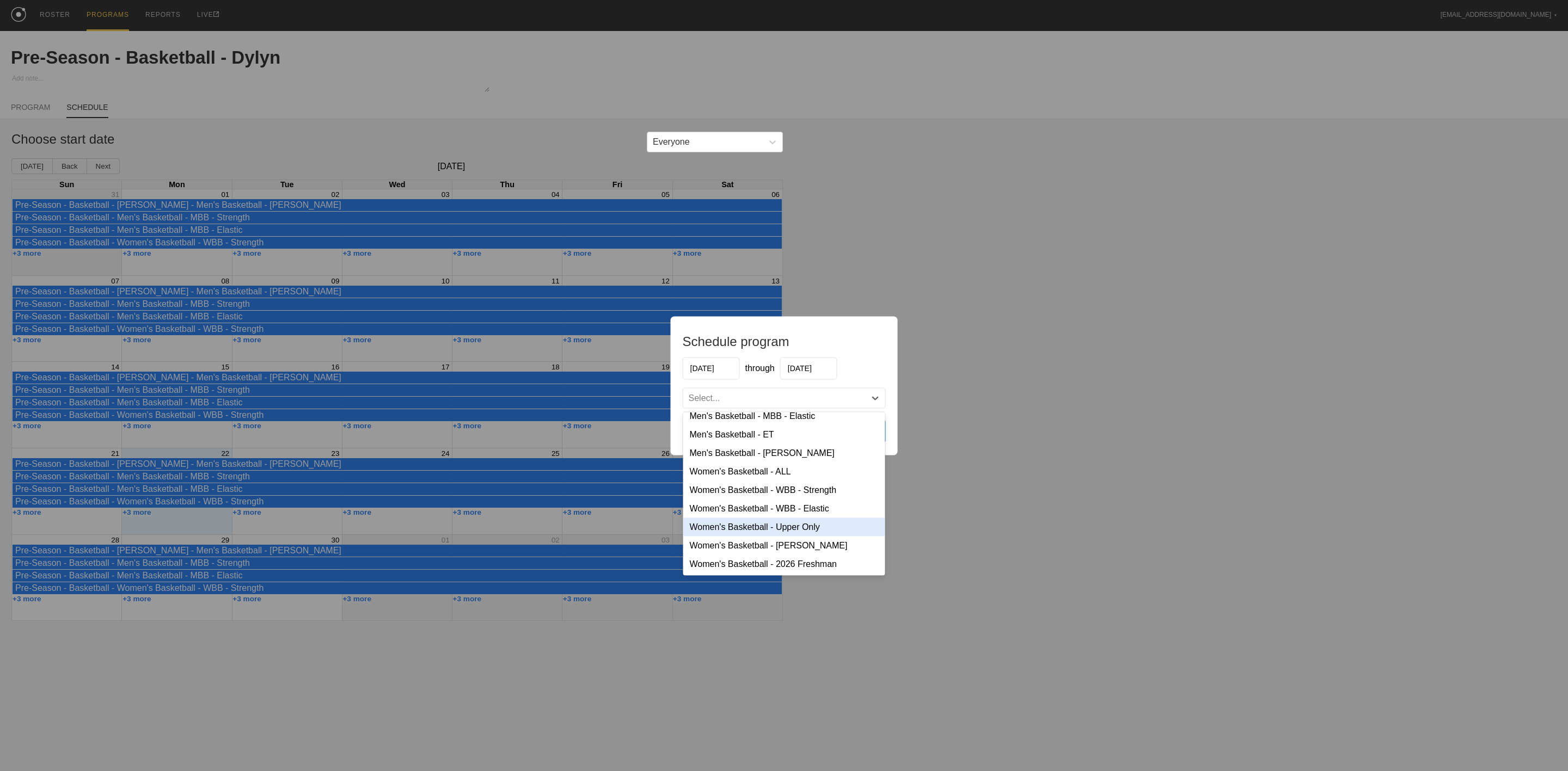
click at [782, 527] on div "Women's Basketball - Upper Only" at bounding box center [784, 527] width 202 height 18
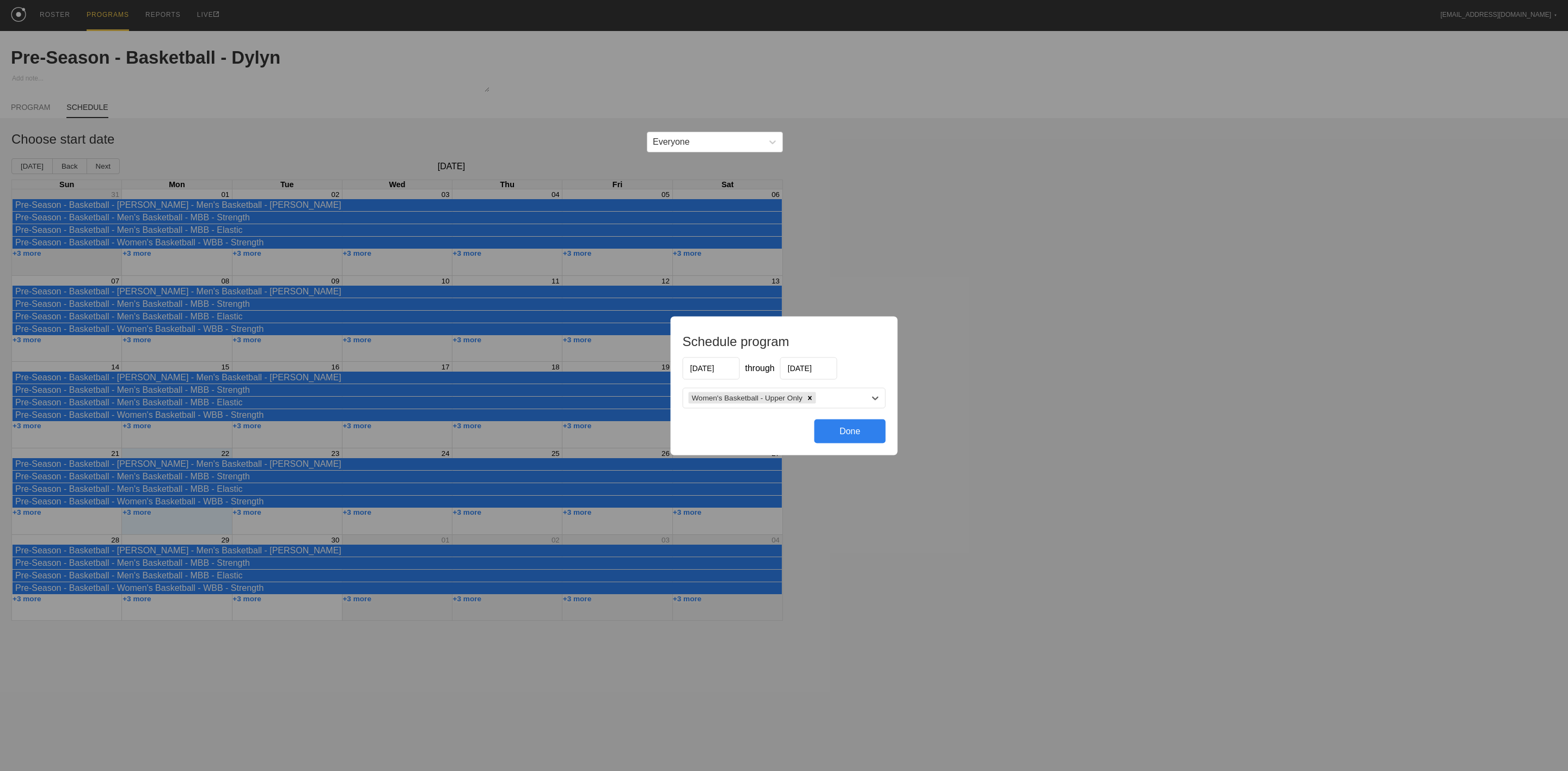
click at [712, 368] on input "[DATE]" at bounding box center [710, 368] width 57 height 23
click at [694, 394] on button "Previous Month" at bounding box center [692, 394] width 8 height 8
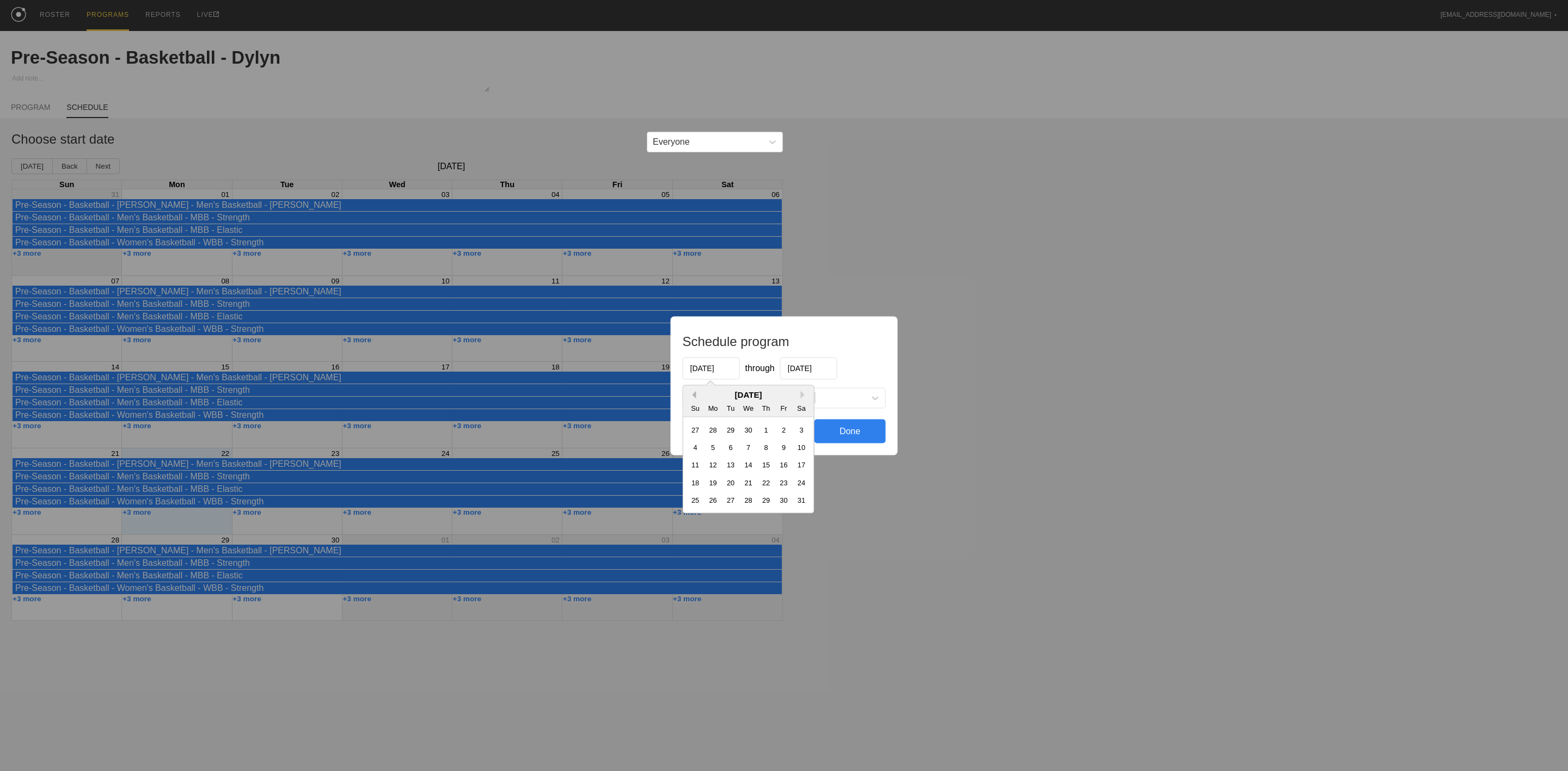
click at [694, 394] on button "Previous Month" at bounding box center [692, 394] width 8 height 8
click at [713, 449] on div "7" at bounding box center [713, 446] width 15 height 15
type input "[DATE]"
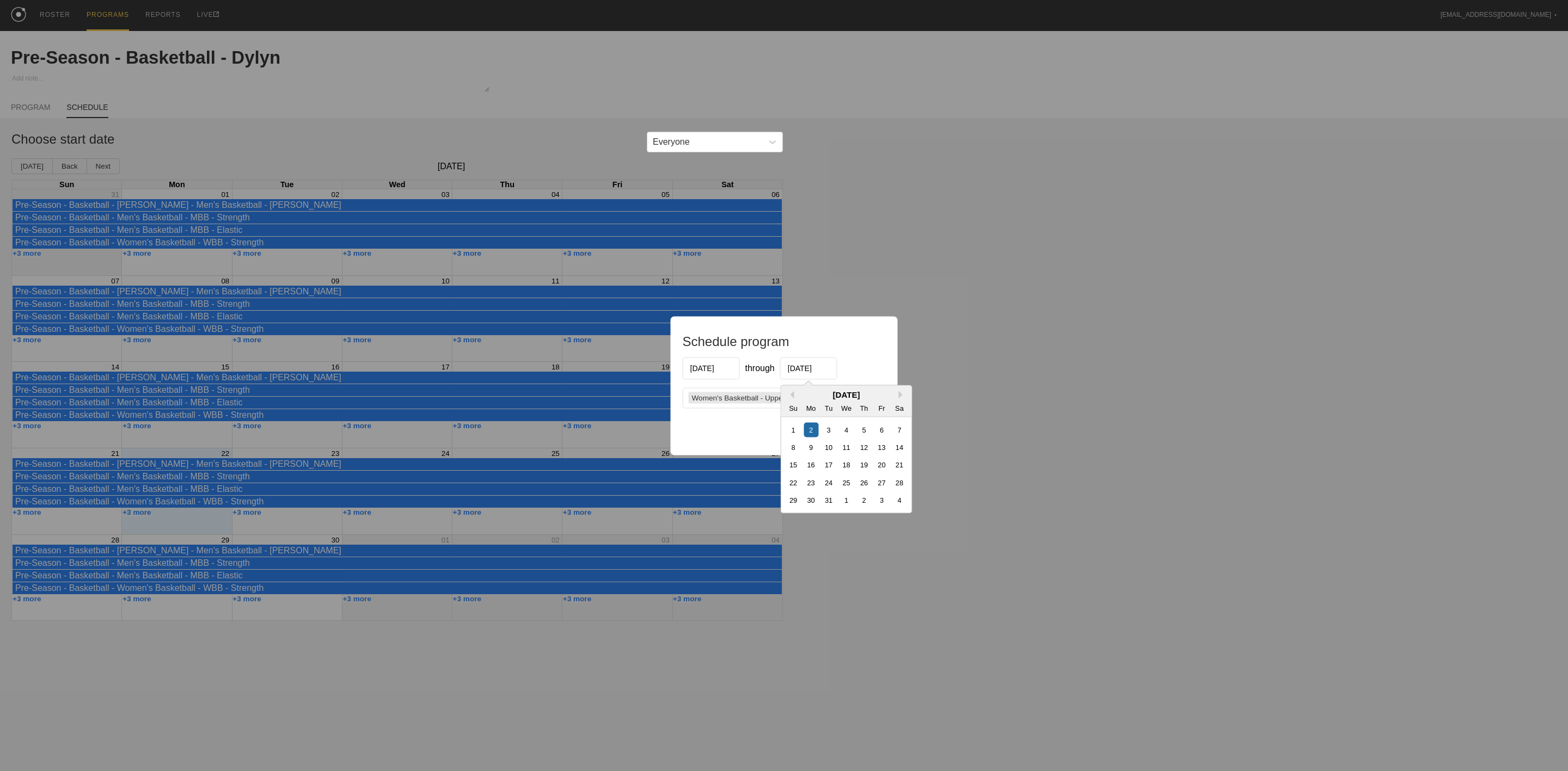
click at [822, 370] on input "[DATE]" at bounding box center [808, 368] width 57 height 23
click at [786, 392] on button "Previous Month" at bounding box center [790, 394] width 8 height 8
click at [788, 394] on button "Previous Month" at bounding box center [790, 394] width 8 height 8
click at [789, 394] on button "Previous Month" at bounding box center [790, 394] width 8 height 8
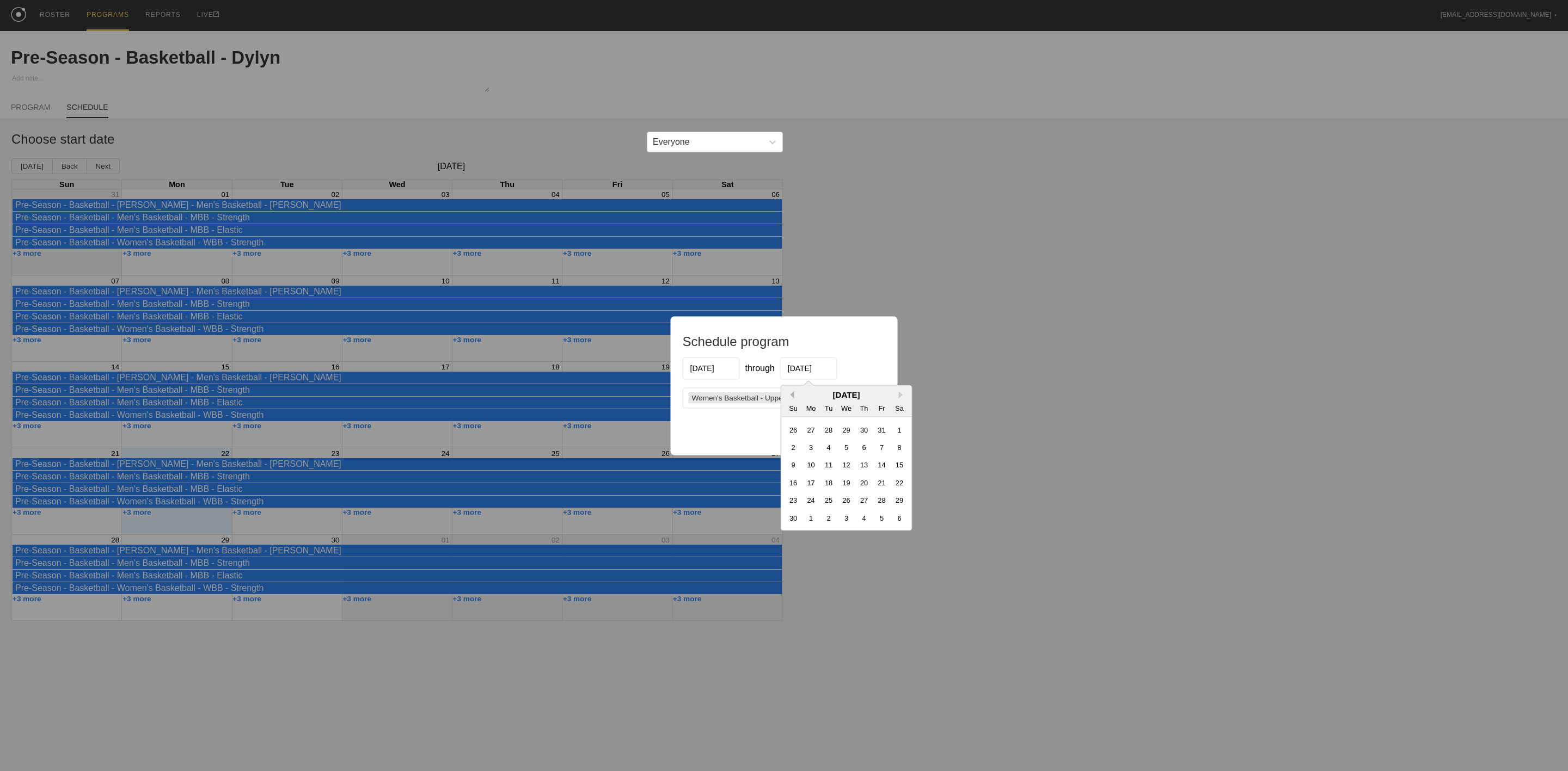
click at [791, 394] on button "Previous Month" at bounding box center [790, 394] width 8 height 8
click at [881, 501] on div "31" at bounding box center [881, 499] width 15 height 15
type input "[DATE]"
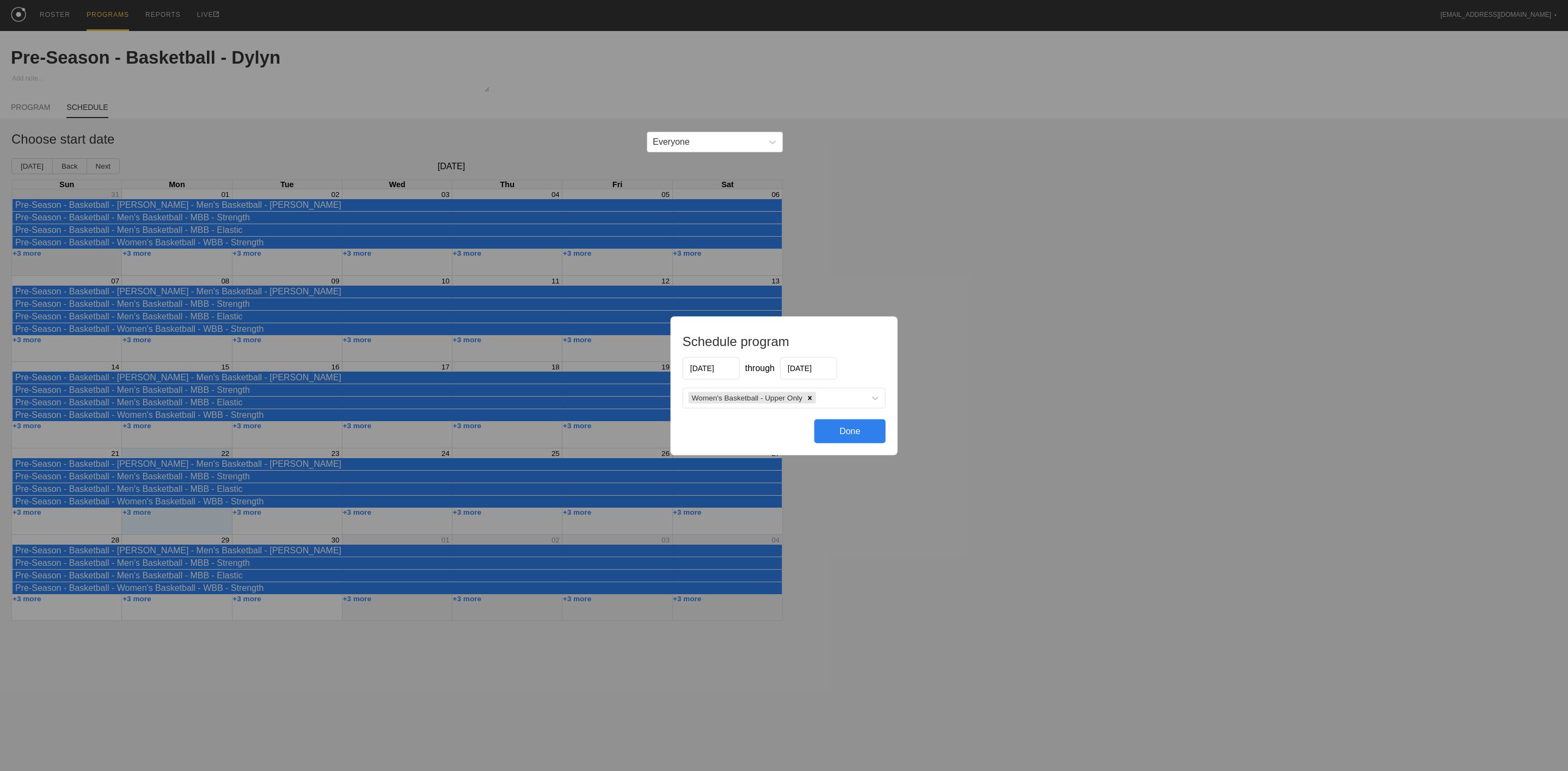
click at [852, 430] on div "Done" at bounding box center [850, 430] width 72 height 24
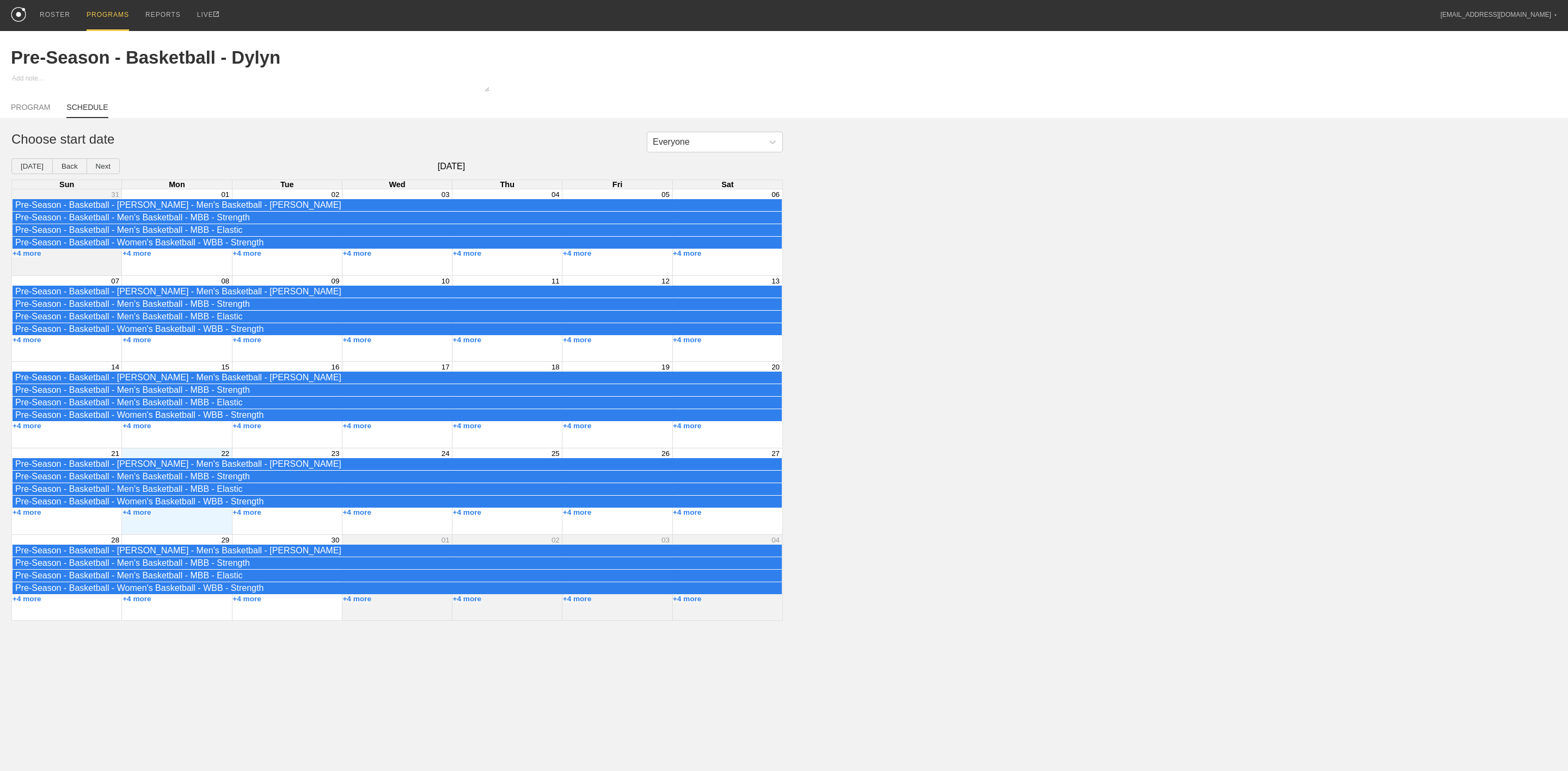
click at [1052, 379] on div "Everyone Choose start date [DATE] Back Next [DATE] Sun Mon Tue Wed Thu Fri Sat …" at bounding box center [784, 376] width 1568 height 489
drag, startPoint x: 52, startPoint y: 13, endPoint x: 43, endPoint y: 6, distance: 11.4
click at [52, 13] on div "ROSTER" at bounding box center [54, 16] width 31 height 31
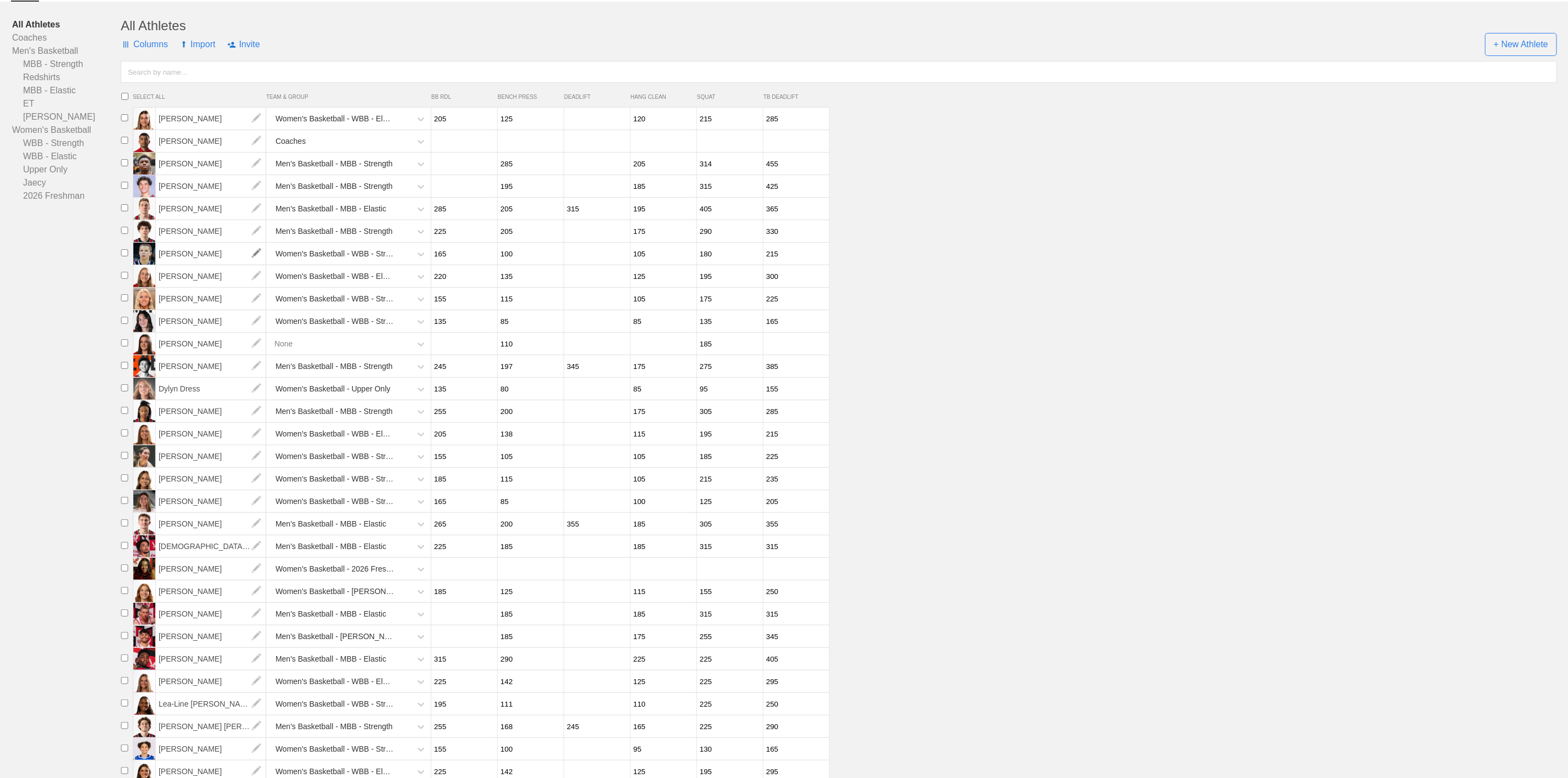
scroll to position [46, 0]
